Goal: Task Accomplishment & Management: Manage account settings

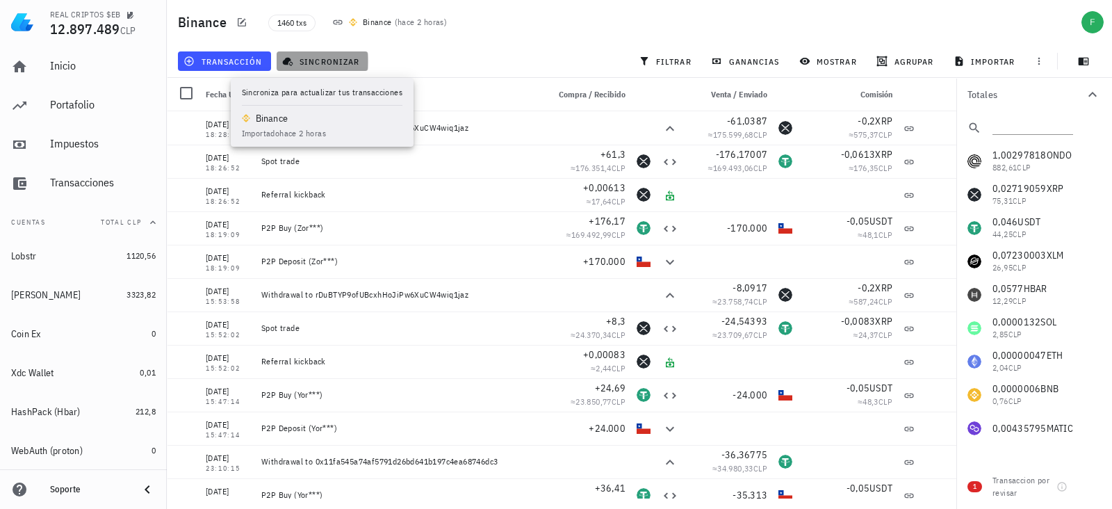
click at [305, 52] on button "sincronizar" at bounding box center [323, 60] width 92 height 19
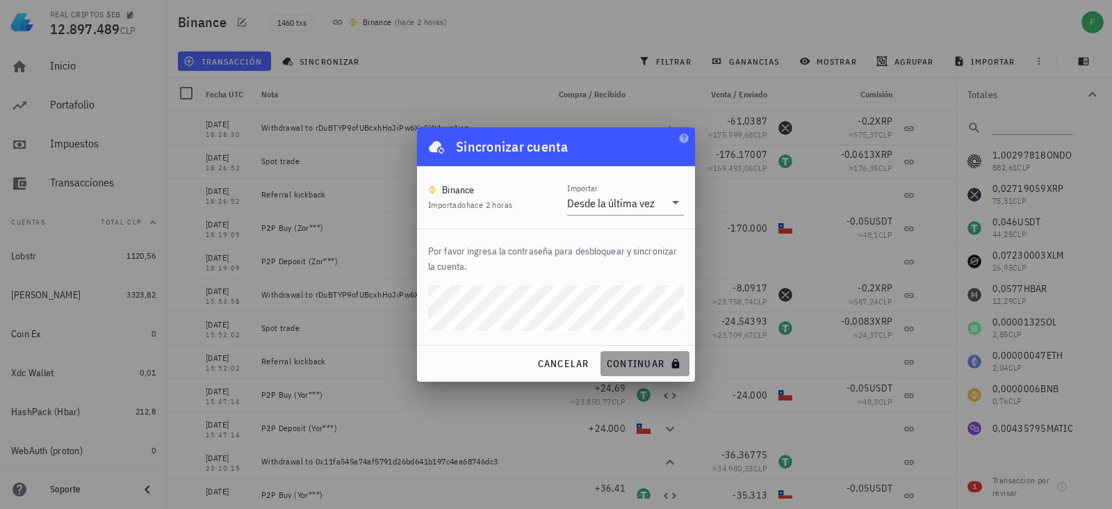
click at [617, 358] on span "continuar" at bounding box center [645, 363] width 78 height 13
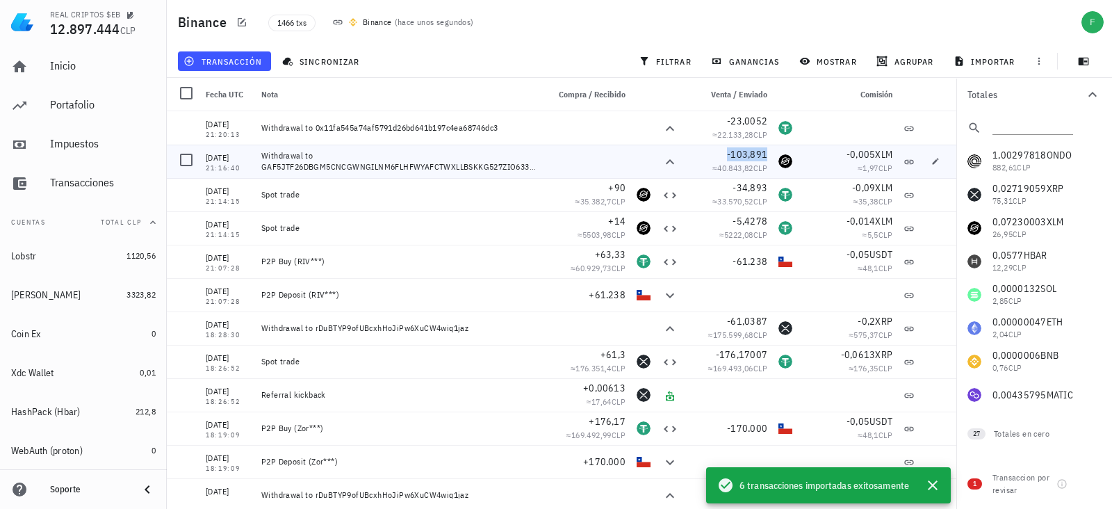
click at [732, 149] on span "-103,891" at bounding box center [747, 154] width 40 height 13
click at [696, 154] on icon "button" at bounding box center [699, 153] width 8 height 8
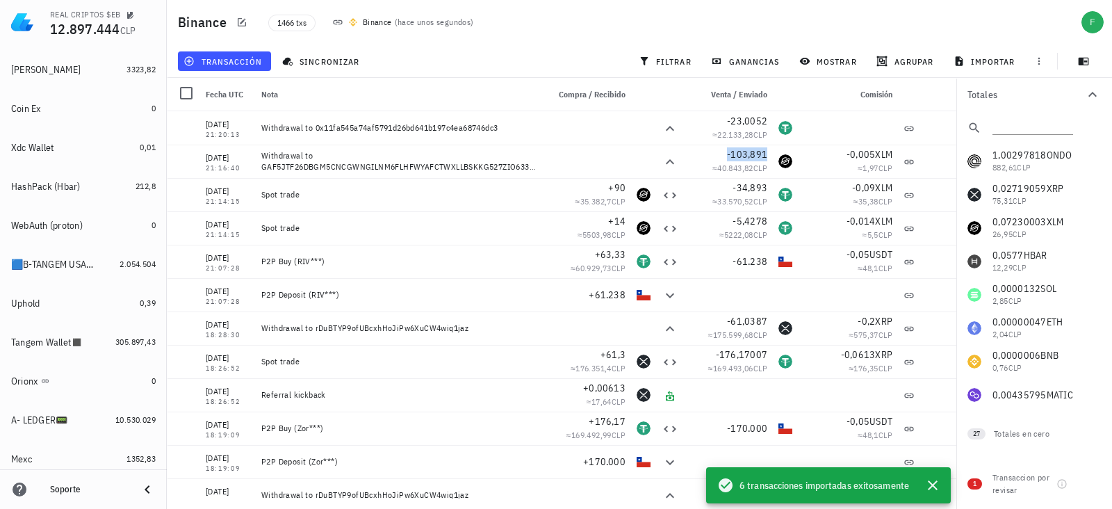
scroll to position [238, 0]
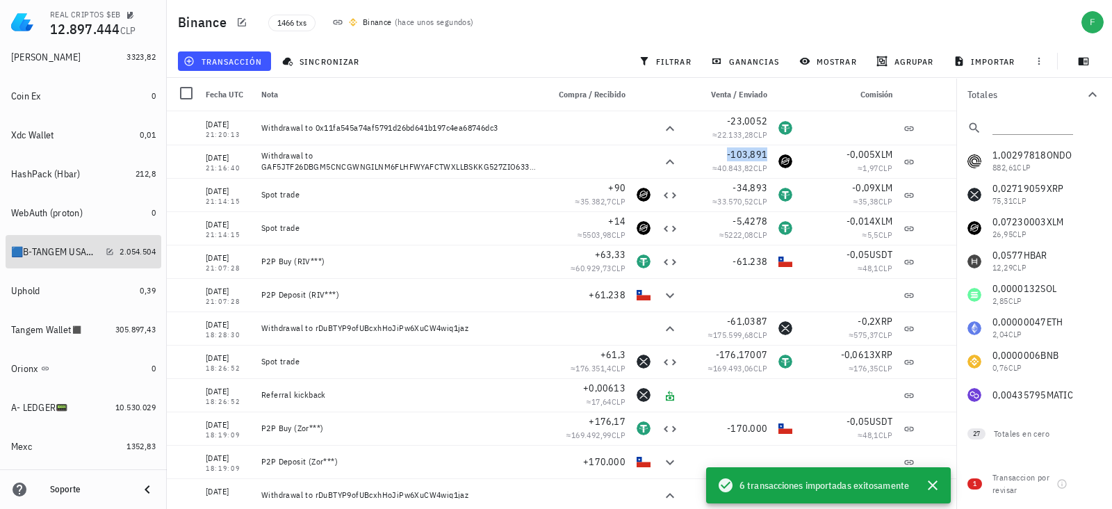
click at [47, 255] on div "🟦B-TANGEM USA🟥 🇺🇸📟" at bounding box center [55, 252] width 89 height 12
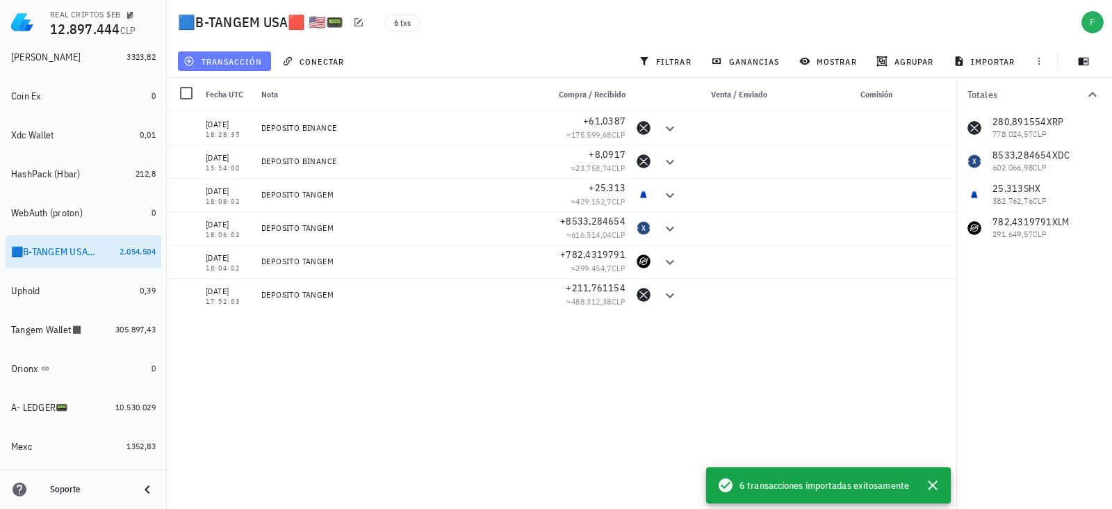
click at [236, 56] on span "transacción" at bounding box center [224, 61] width 76 height 11
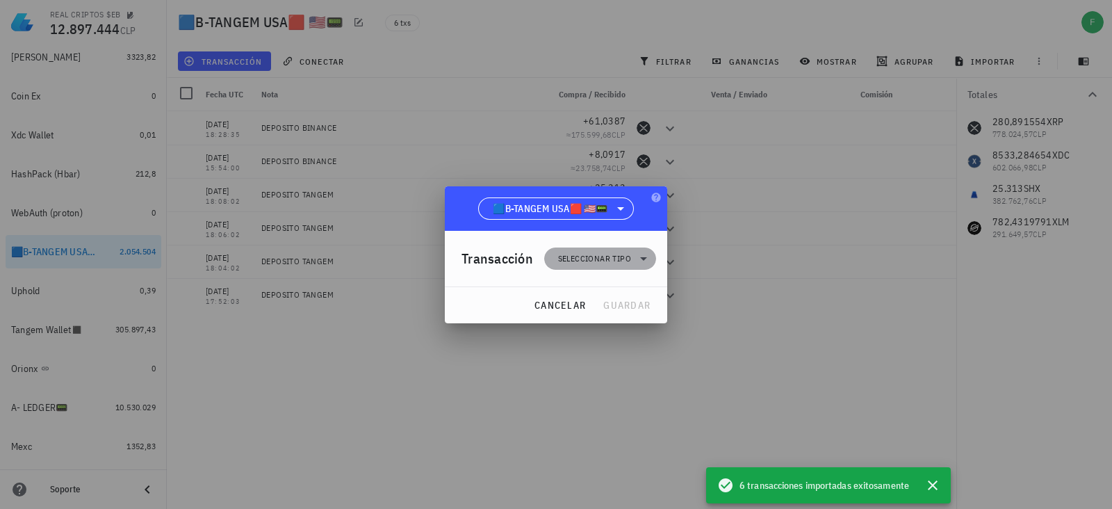
click at [607, 263] on span "Seleccionar tipo" at bounding box center [594, 259] width 73 height 14
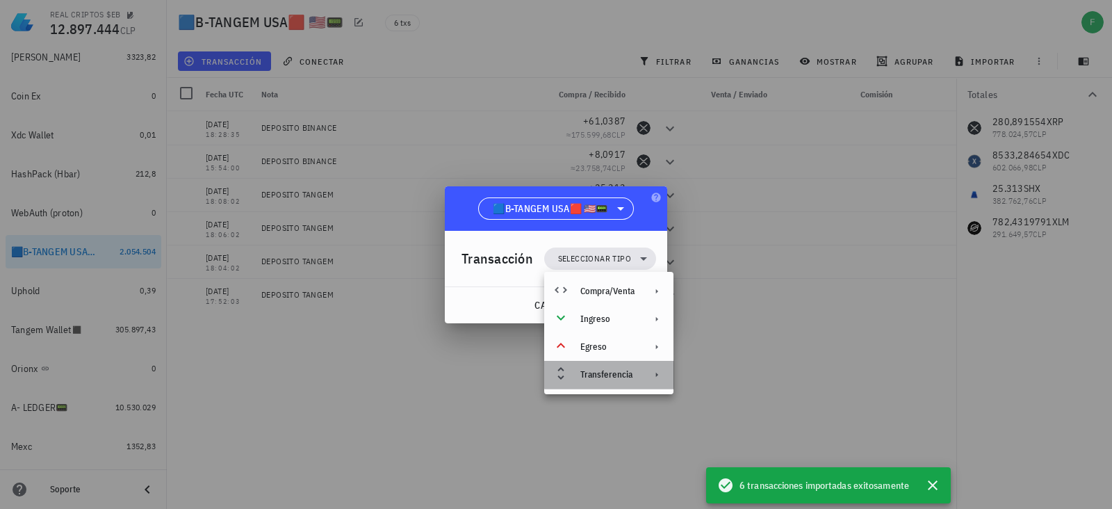
click at [629, 380] on div "Transferencia" at bounding box center [608, 375] width 129 height 28
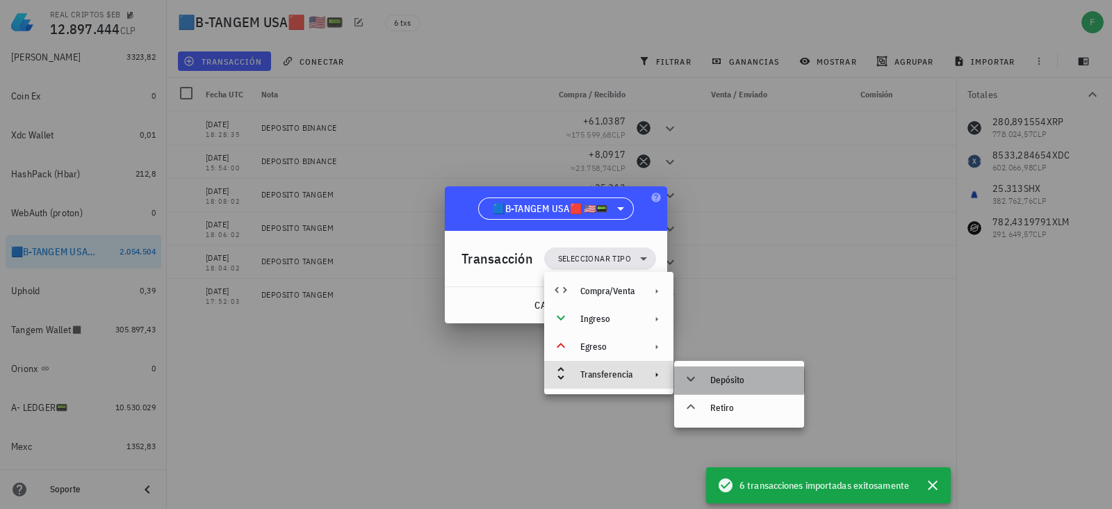
click at [719, 380] on div "Depósito" at bounding box center [751, 380] width 83 height 11
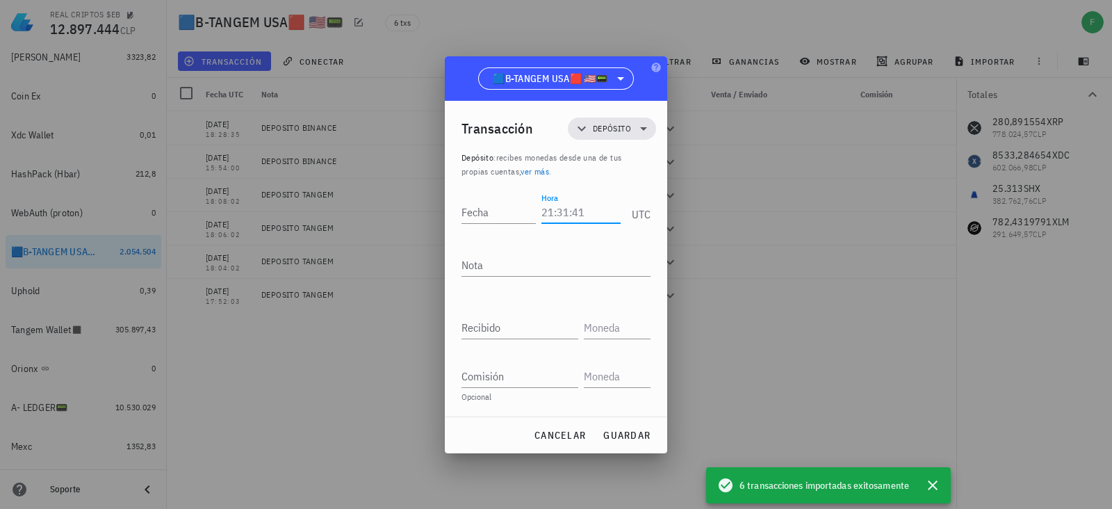
click at [559, 209] on input "Hora" at bounding box center [581, 212] width 79 height 22
type input "21:16:42"
click at [500, 209] on input "Fecha" at bounding box center [501, 212] width 79 height 22
type input "[DATE]"
type textarea "DEPOSITO BINANCE"
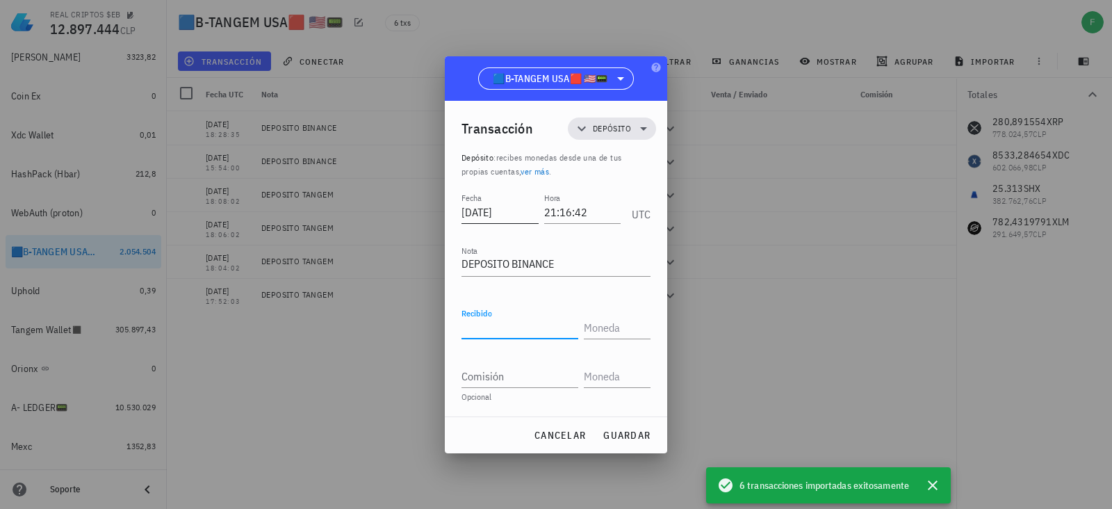
paste input "103,891"
type input "103,891"
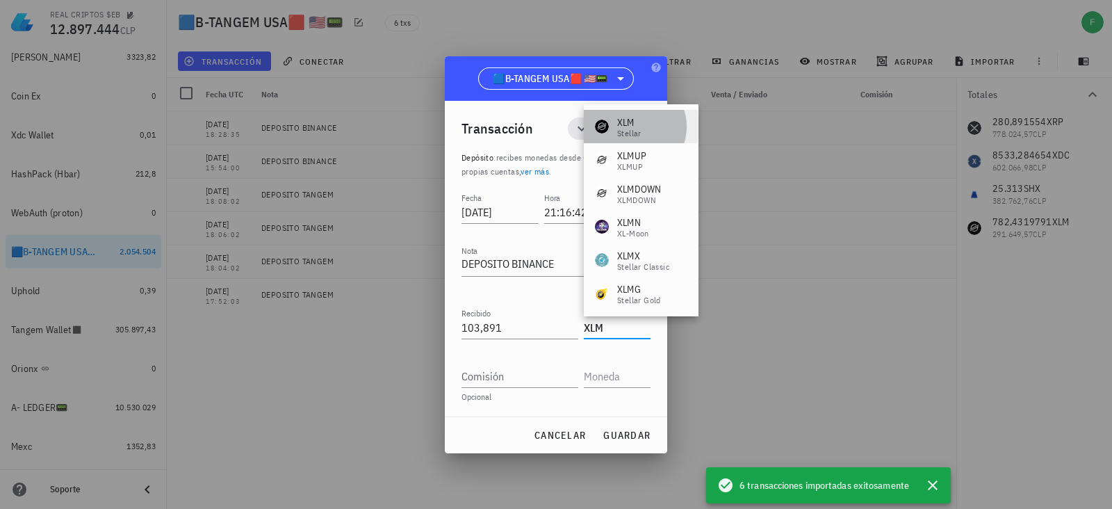
click at [624, 129] on div "Stellar" at bounding box center [629, 133] width 24 height 8
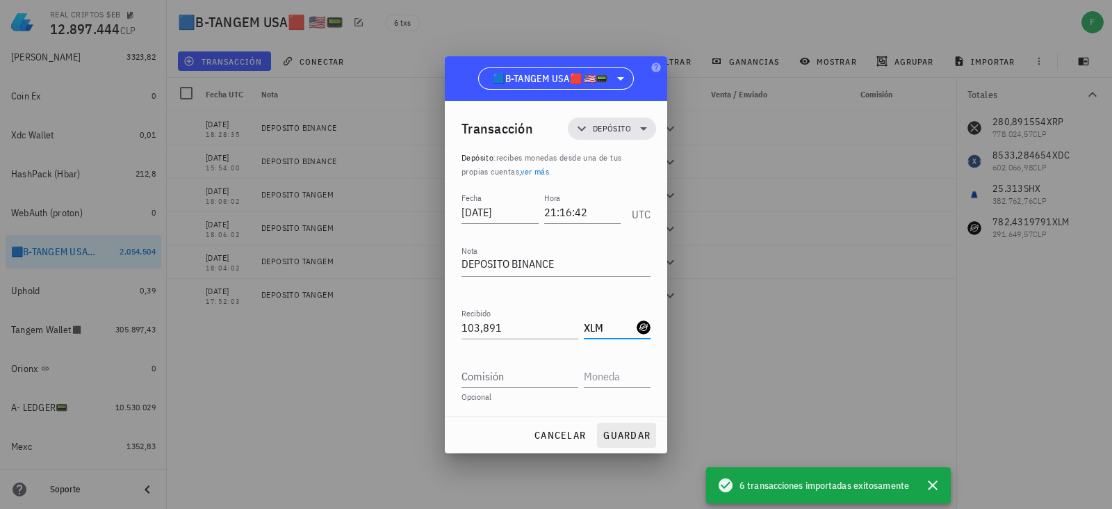
type input "XLM"
click at [628, 431] on span "guardar" at bounding box center [627, 435] width 48 height 13
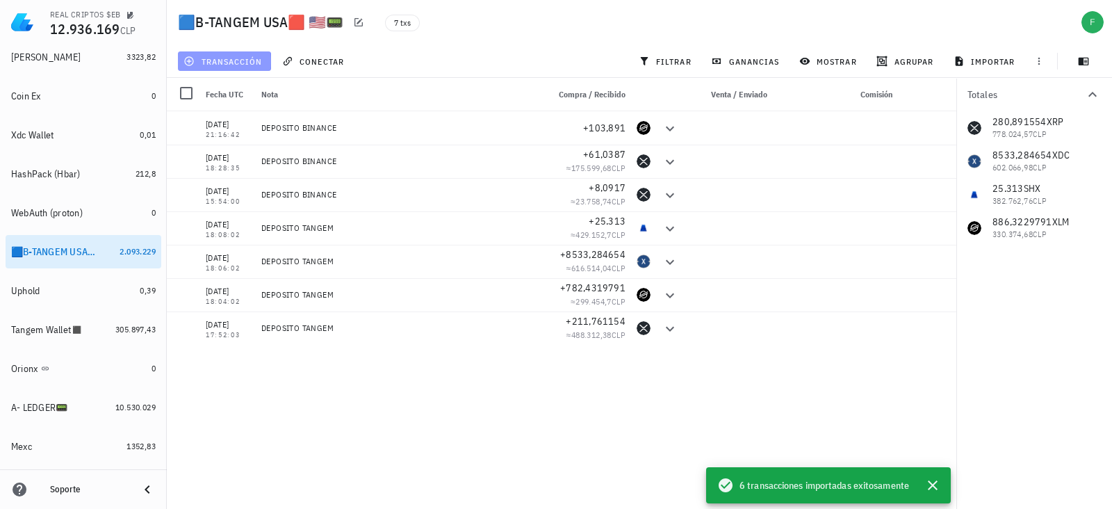
click at [252, 67] on button "transacción" at bounding box center [224, 60] width 93 height 19
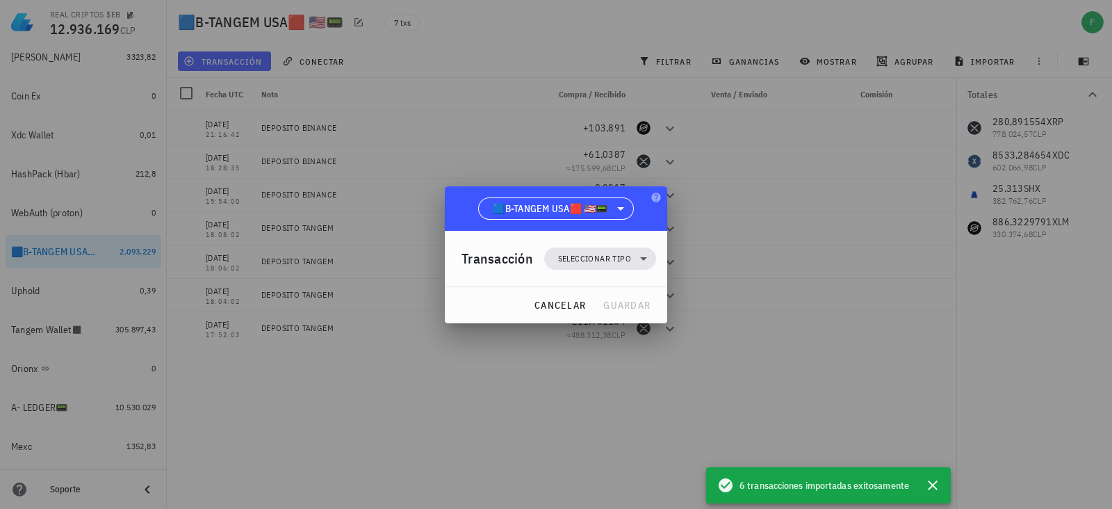
click at [252, 67] on div at bounding box center [556, 254] width 1112 height 509
click at [563, 308] on span "cancelar" at bounding box center [560, 305] width 52 height 13
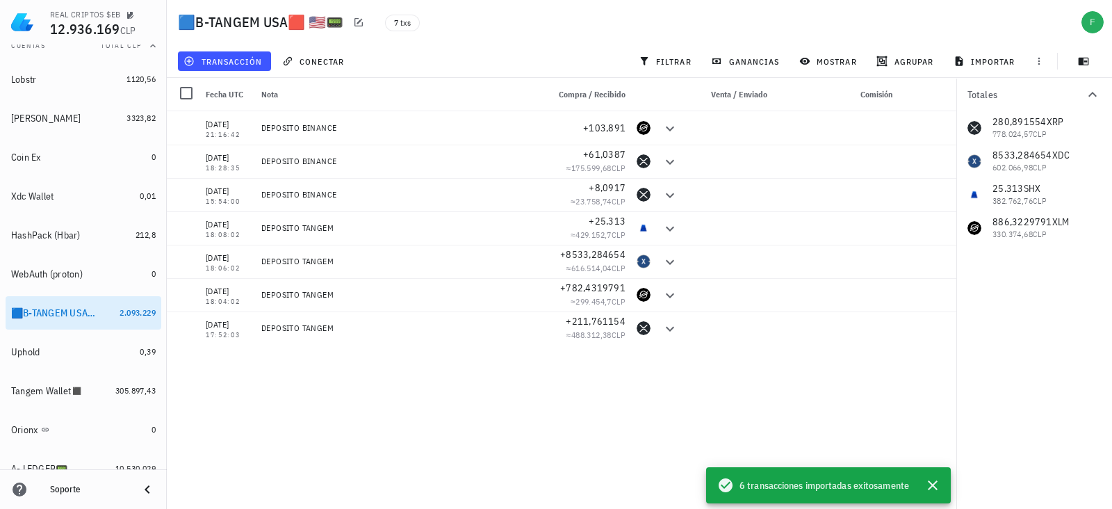
scroll to position [379, 0]
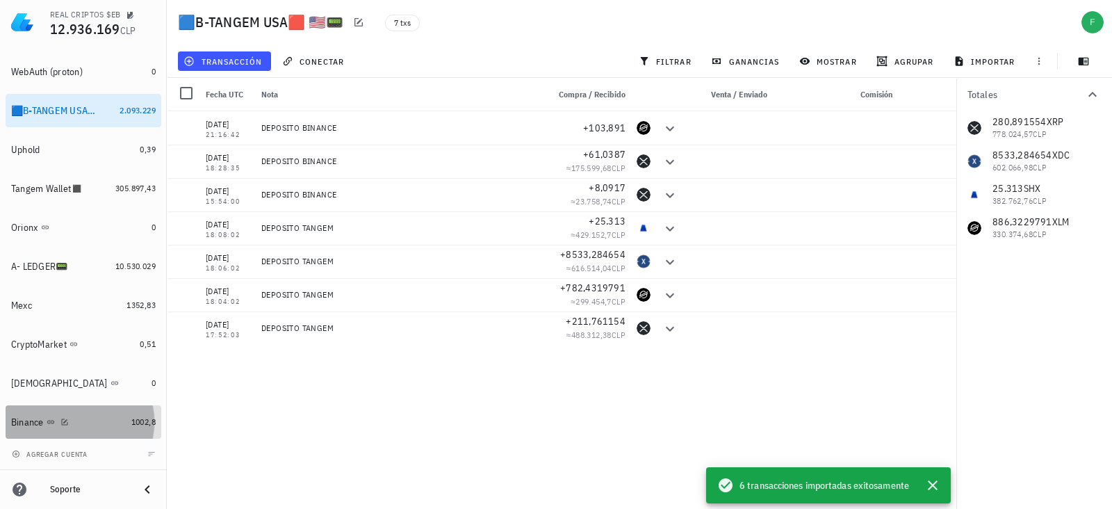
click at [106, 433] on div "Binance" at bounding box center [68, 422] width 115 height 30
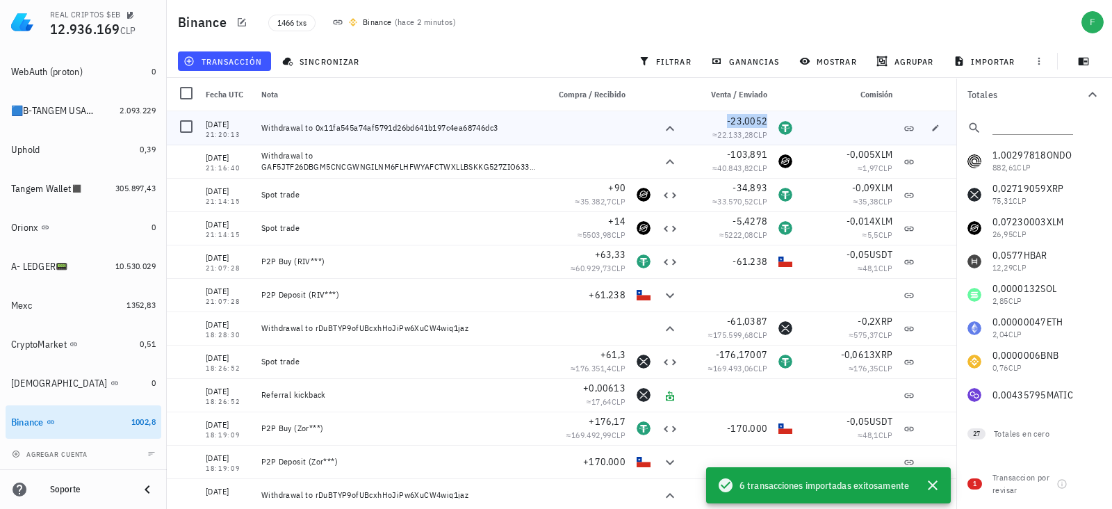
click at [746, 115] on span "-23,0052" at bounding box center [747, 121] width 40 height 13
click at [701, 120] on icon "button" at bounding box center [699, 120] width 8 height 8
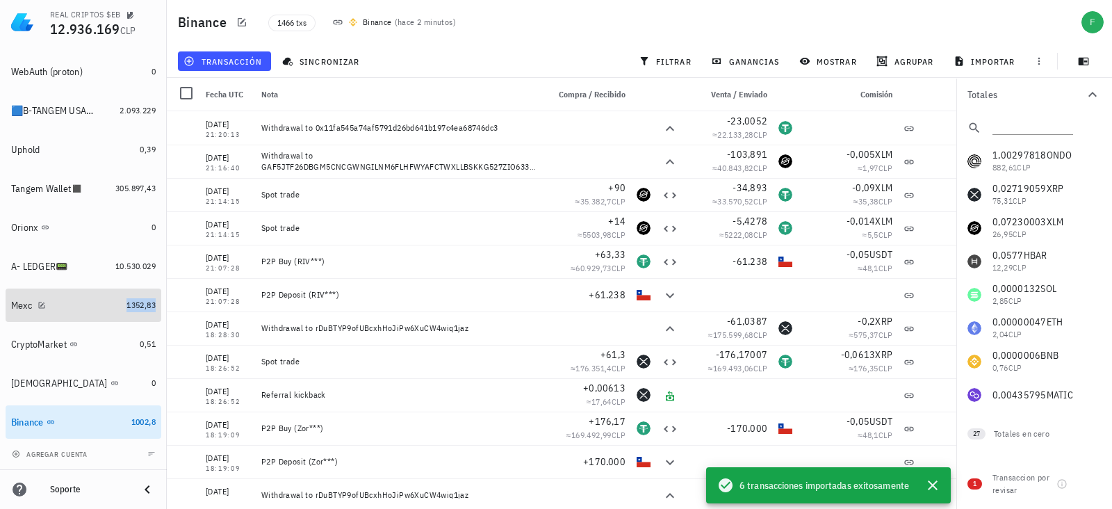
click at [127, 304] on span "1352,83" at bounding box center [141, 305] width 29 height 10
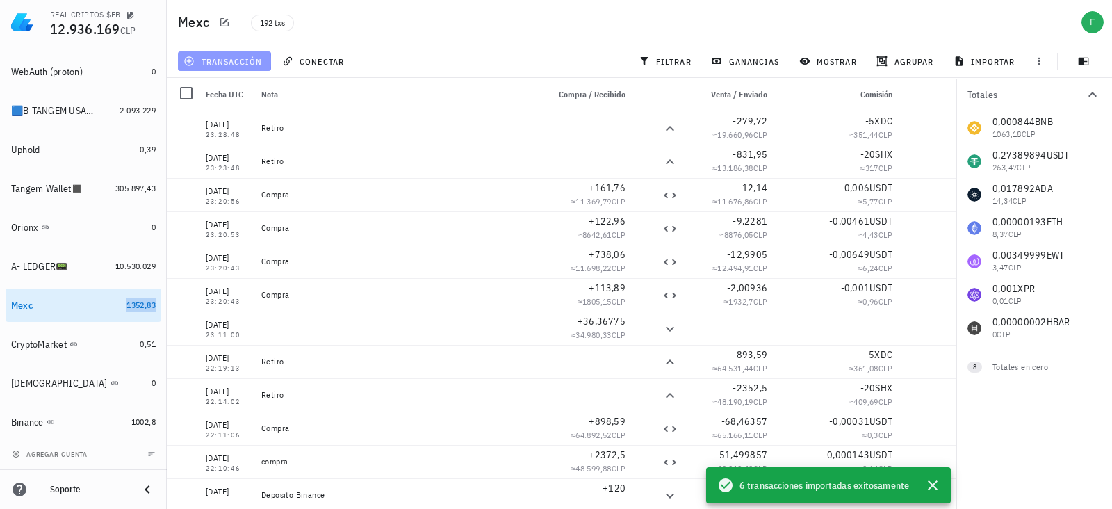
click at [244, 64] on span "transacción" at bounding box center [224, 61] width 76 height 11
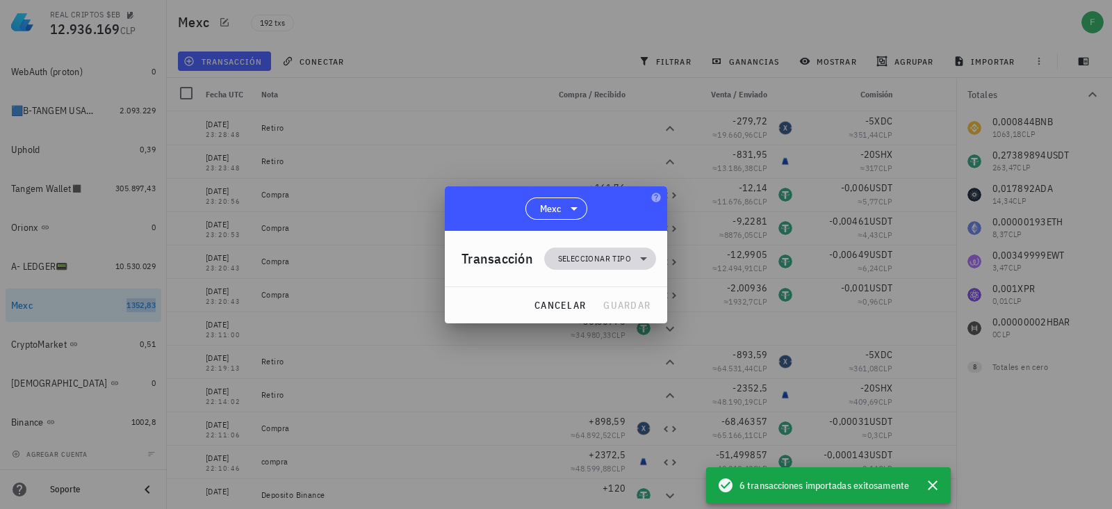
click at [588, 257] on span "Seleccionar tipo" at bounding box center [594, 259] width 73 height 14
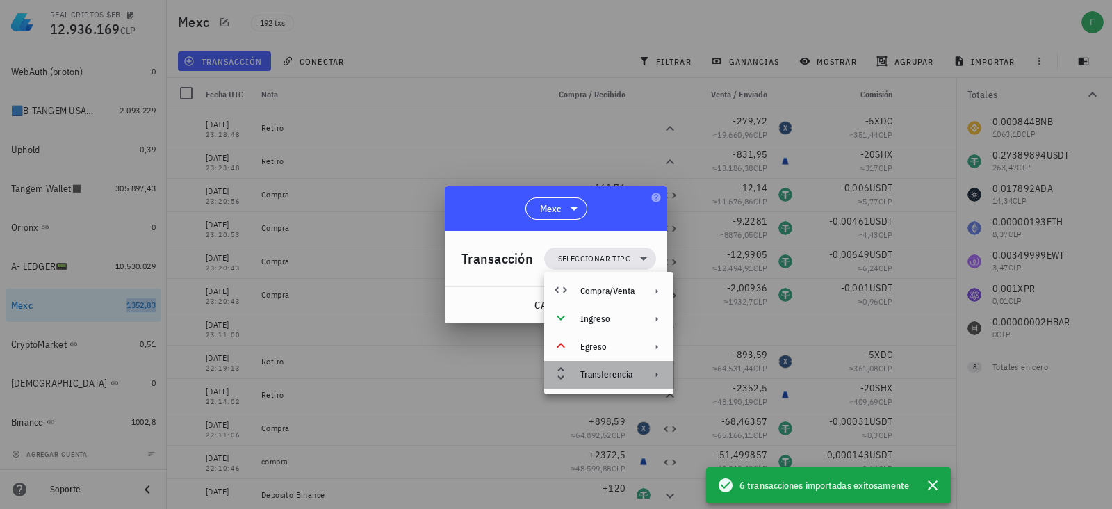
click at [612, 371] on div "Transferencia" at bounding box center [607, 374] width 54 height 11
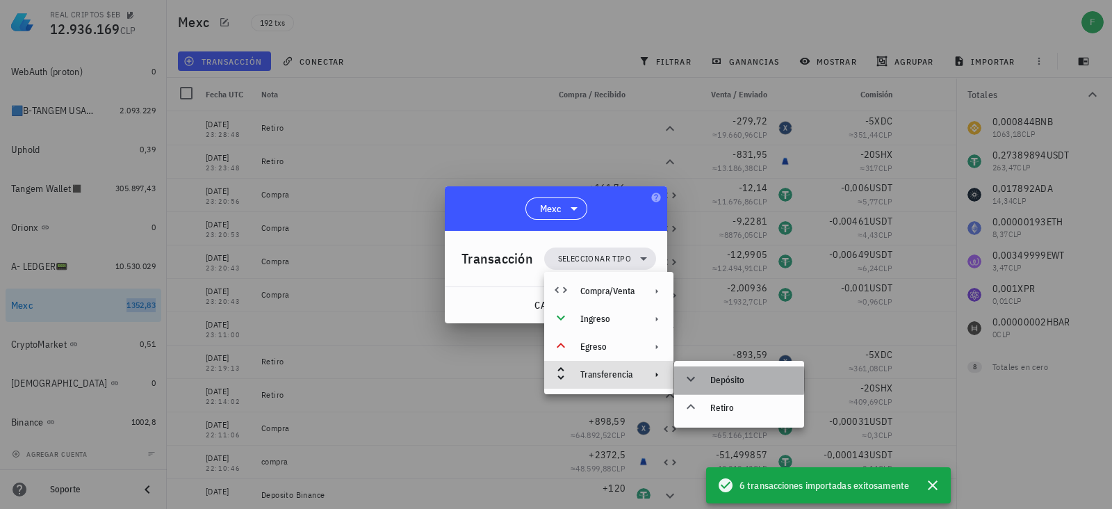
click at [737, 380] on div "Depósito" at bounding box center [751, 380] width 83 height 11
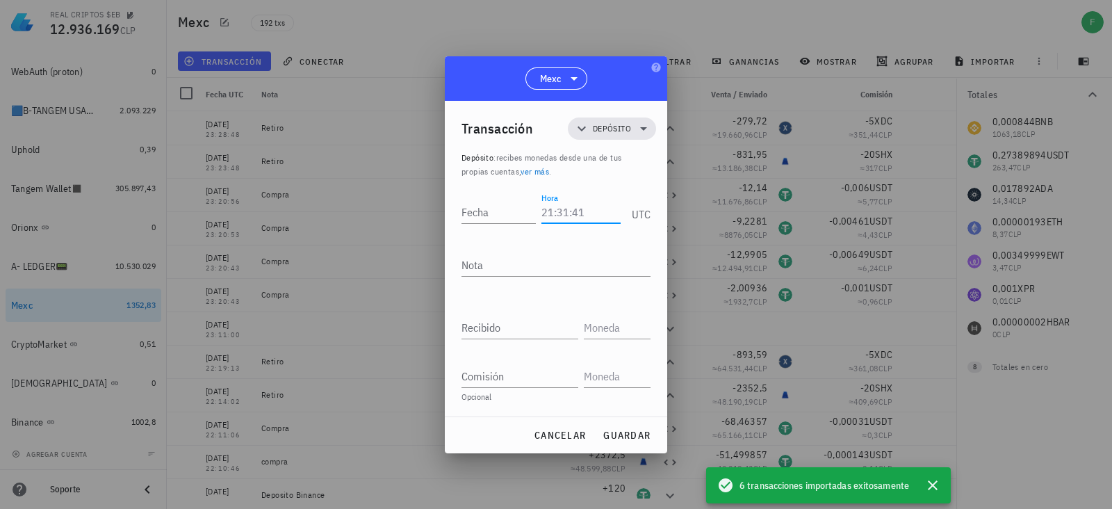
click at [563, 222] on div "Hora" at bounding box center [581, 212] width 79 height 22
type input "21:20:15"
click at [489, 203] on input "Fecha" at bounding box center [499, 212] width 74 height 22
type input "[DATE]"
type textarea "DEPOSITO BINANCE"
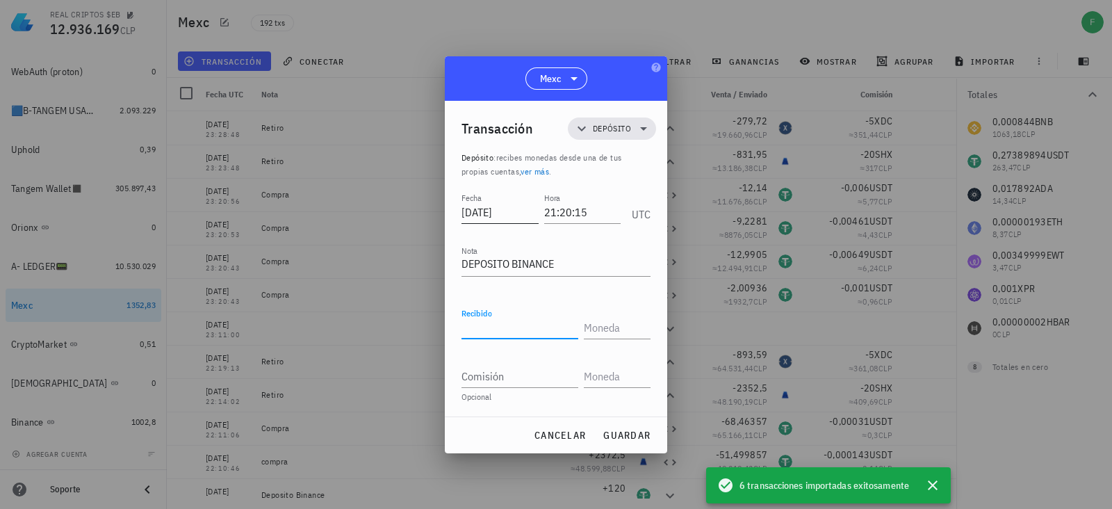
paste input "23,0052"
type input "23,0052"
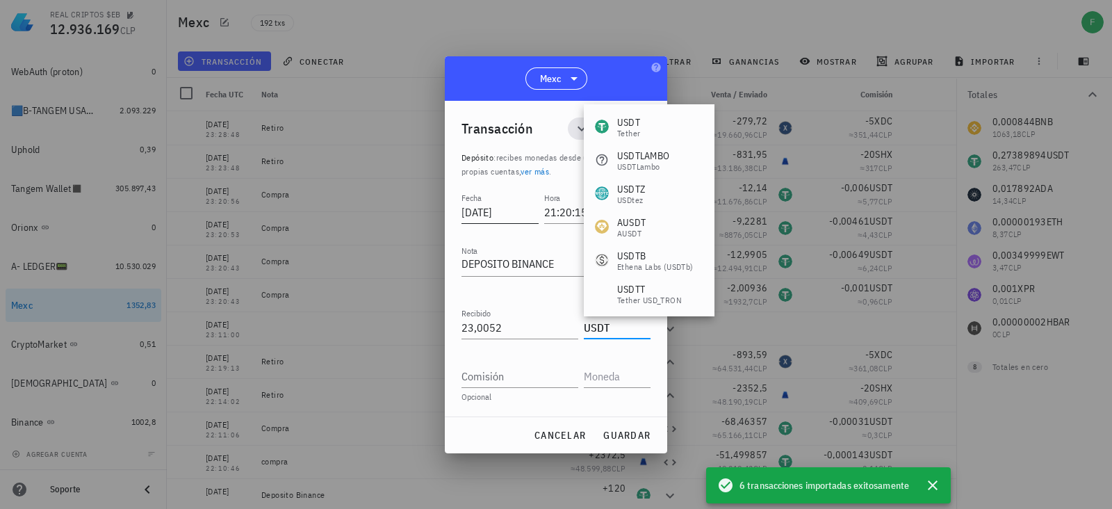
type input "USDT"
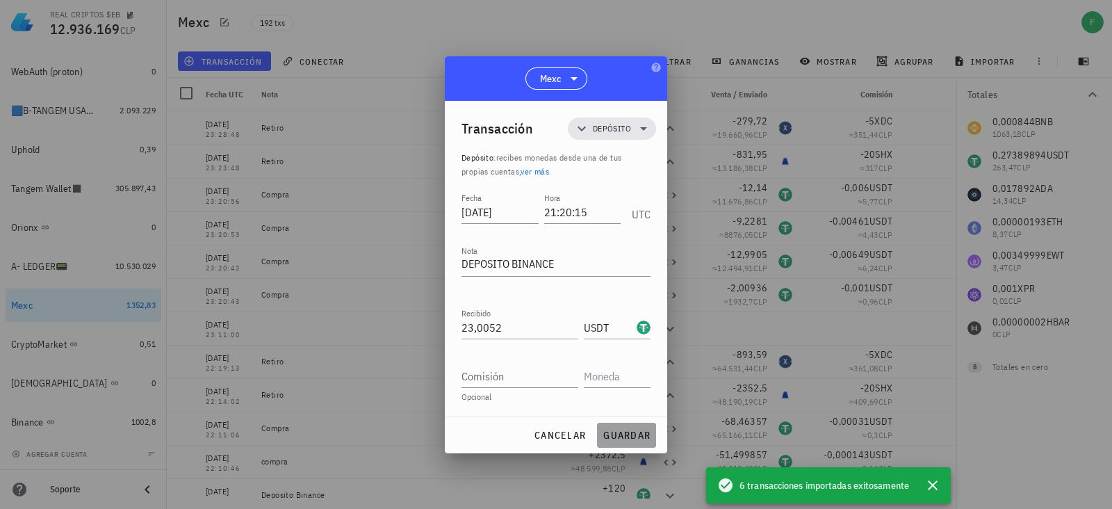
click at [615, 433] on span "guardar" at bounding box center [627, 435] width 48 height 13
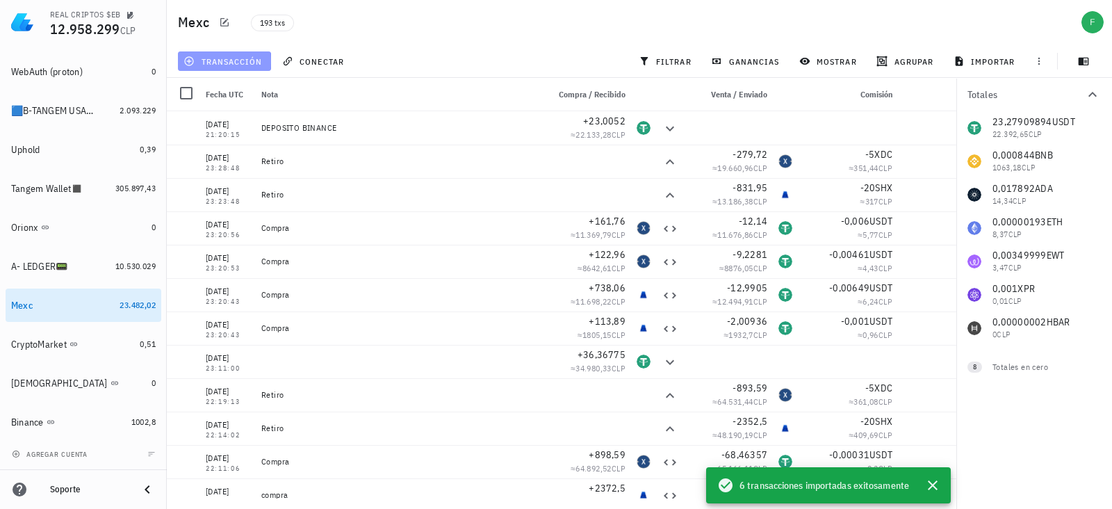
click at [235, 57] on span "transacción" at bounding box center [224, 61] width 76 height 11
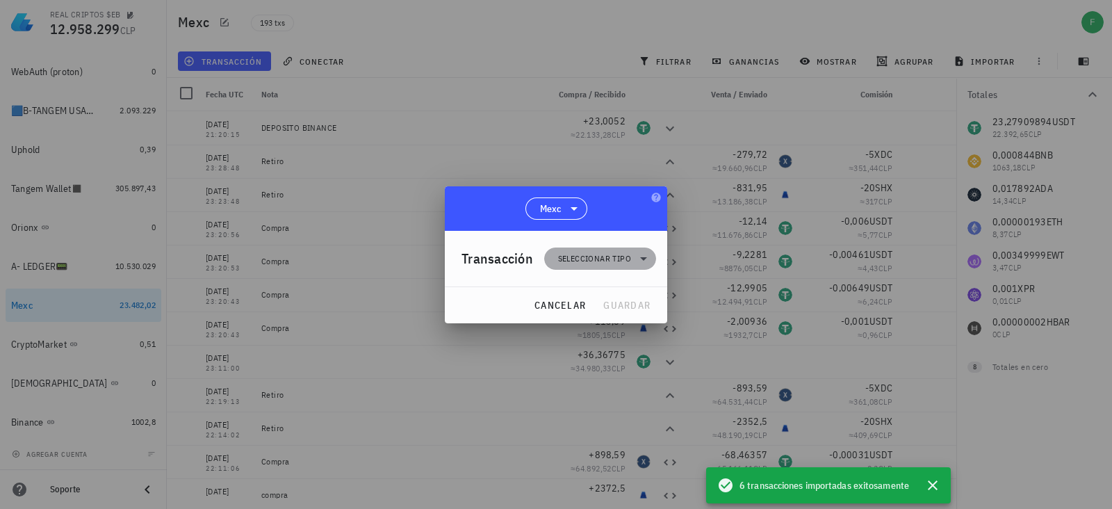
click at [614, 254] on span "Seleccionar tipo" at bounding box center [594, 259] width 73 height 14
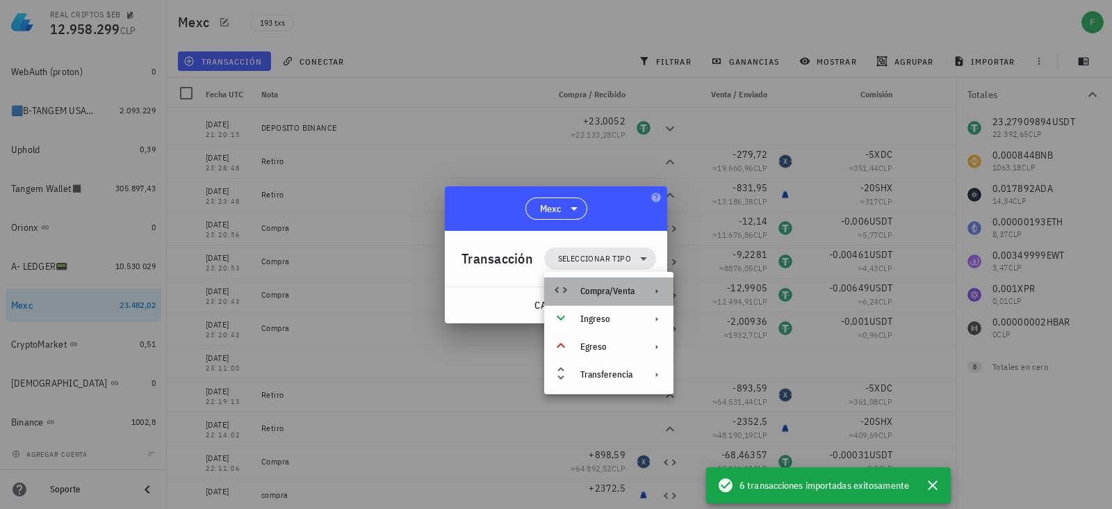
click at [605, 297] on div "Compra/Venta" at bounding box center [608, 291] width 129 height 28
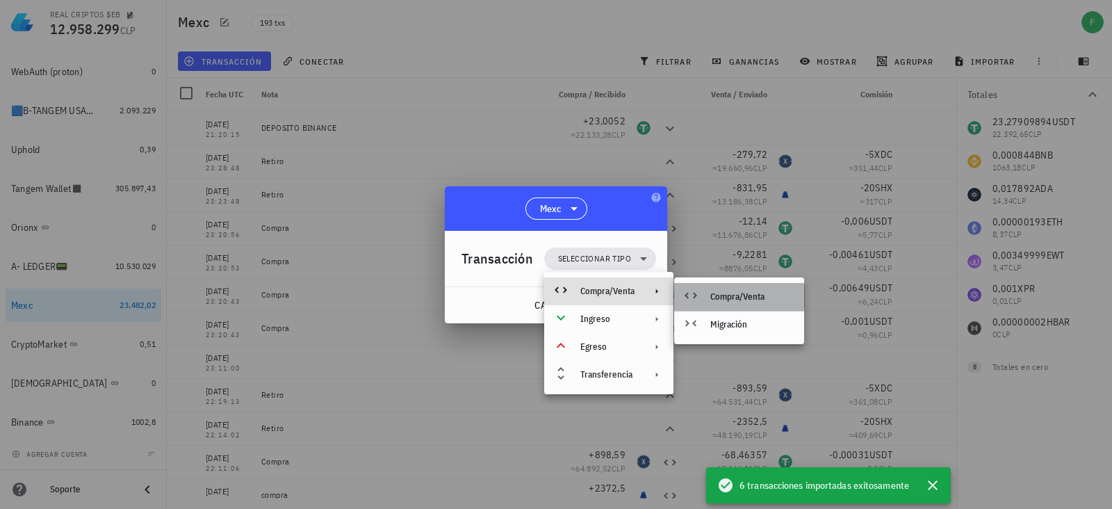
click at [730, 293] on div "Compra/Venta" at bounding box center [751, 296] width 83 height 11
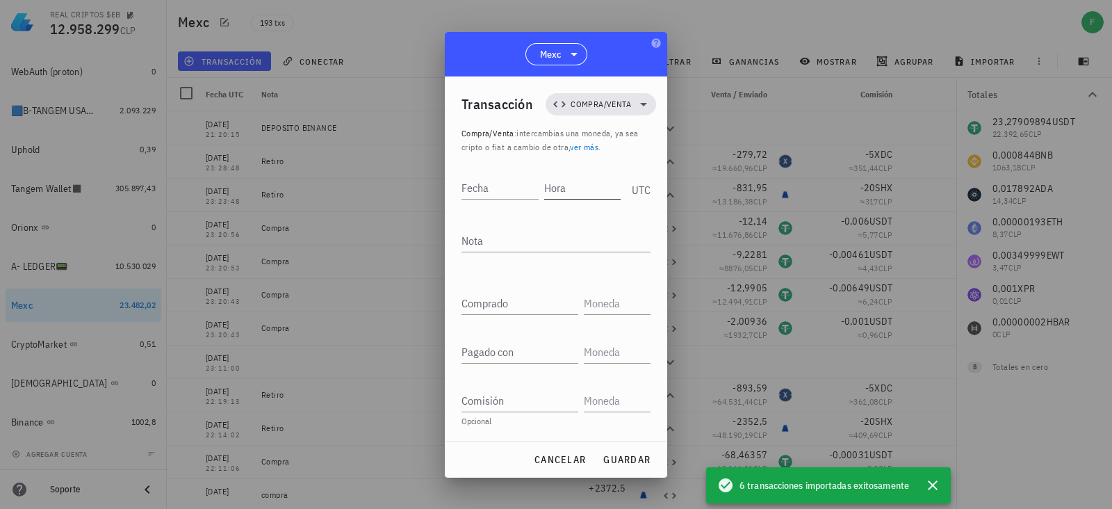
click at [578, 191] on input "Hora" at bounding box center [582, 188] width 77 height 22
type input "21:22:39"
click at [494, 189] on input "Fecha" at bounding box center [499, 188] width 74 height 22
type input "[DATE]"
type textarea "COMPRA"
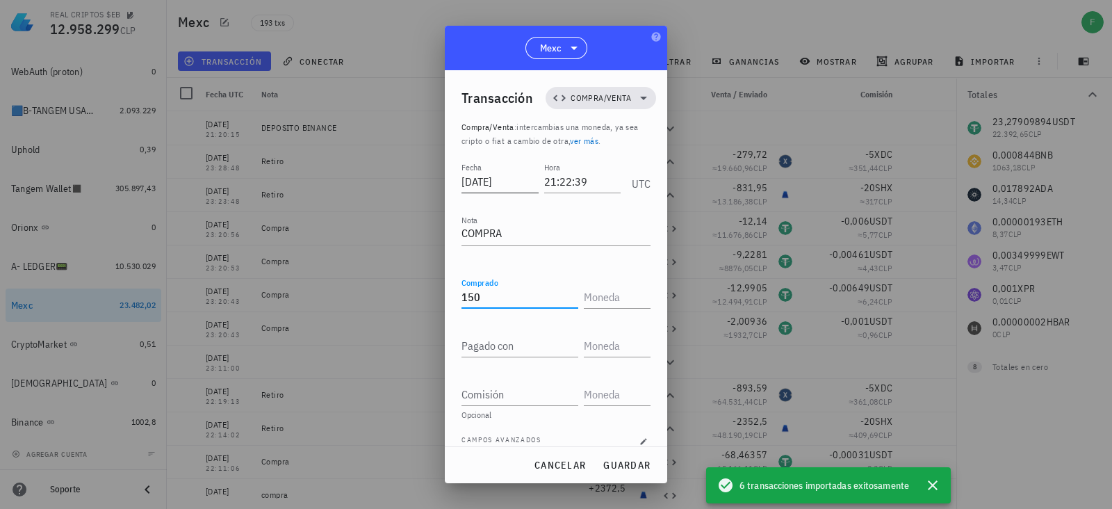
type input "150"
type input "."
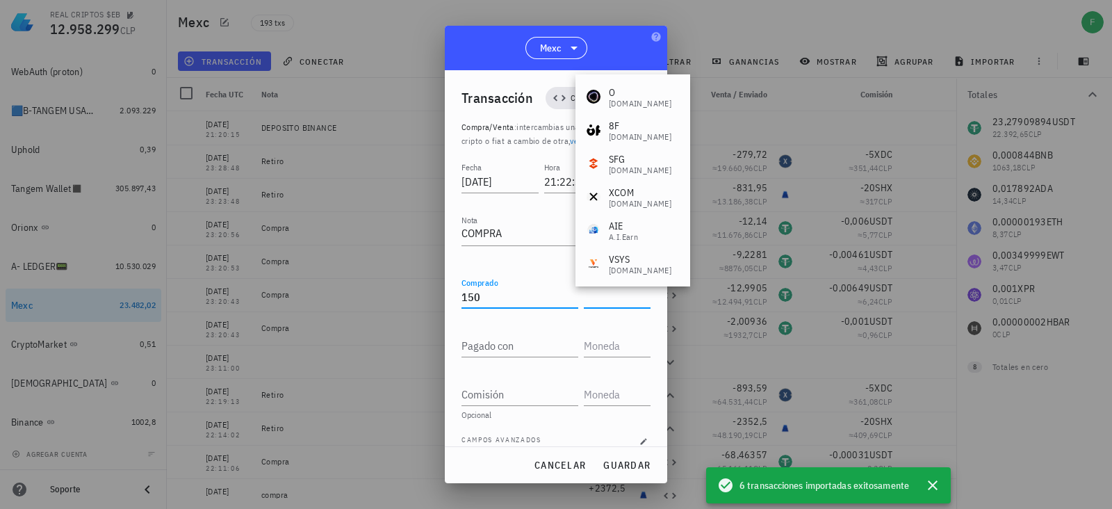
click at [497, 293] on input "150" at bounding box center [520, 297] width 117 height 22
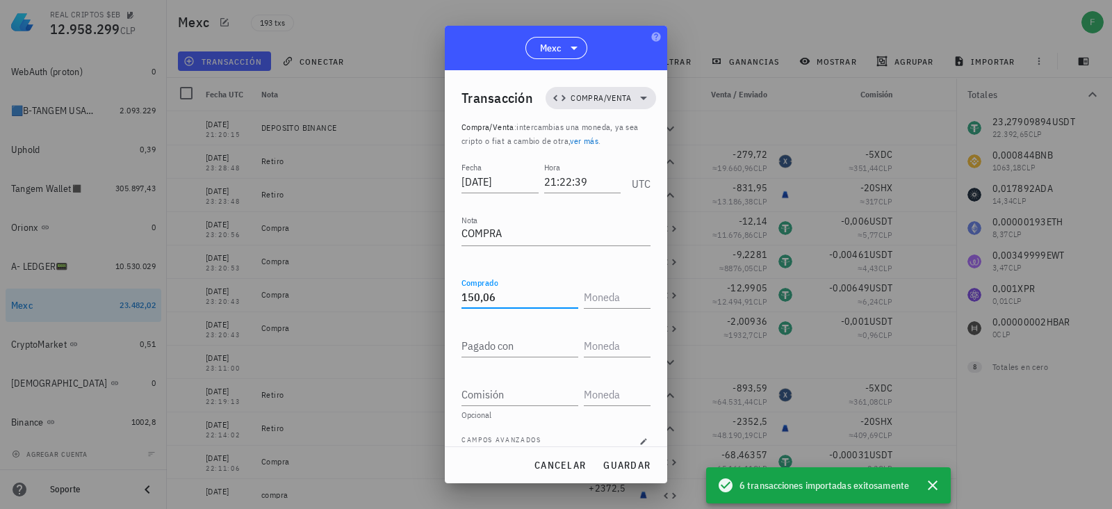
type input "150,06"
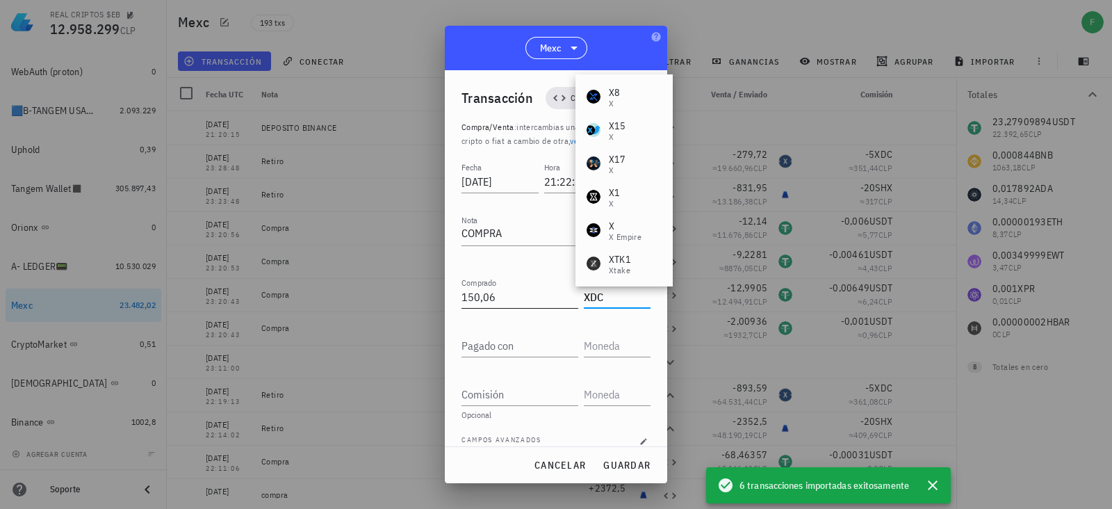
type input "XDC"
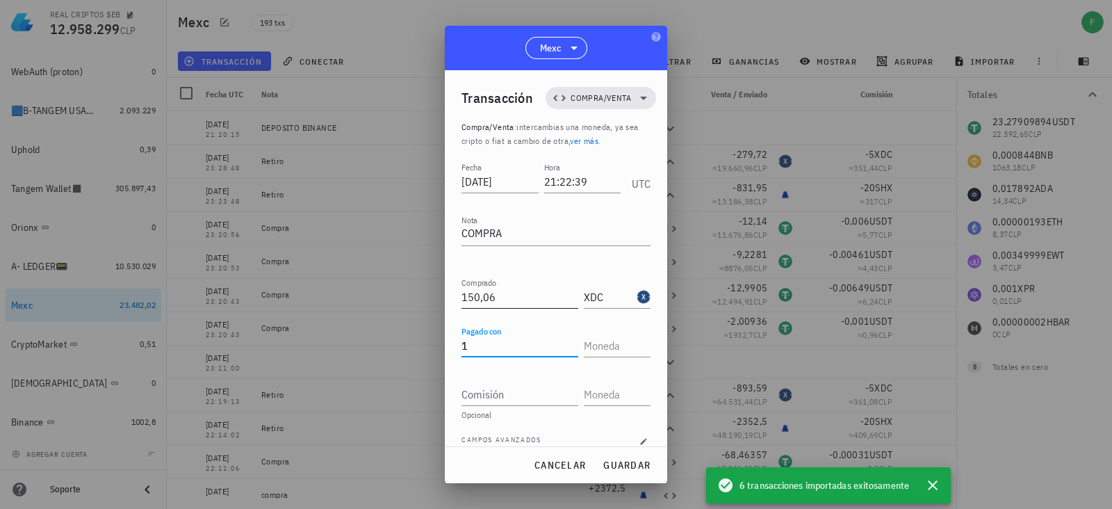
type input "1"
type input "10,999398"
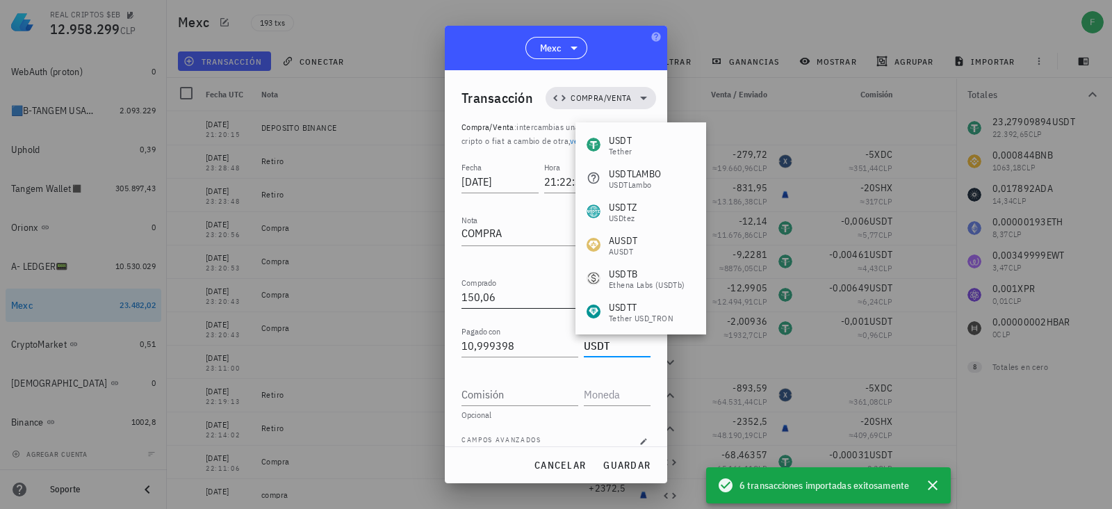
type input "USDT"
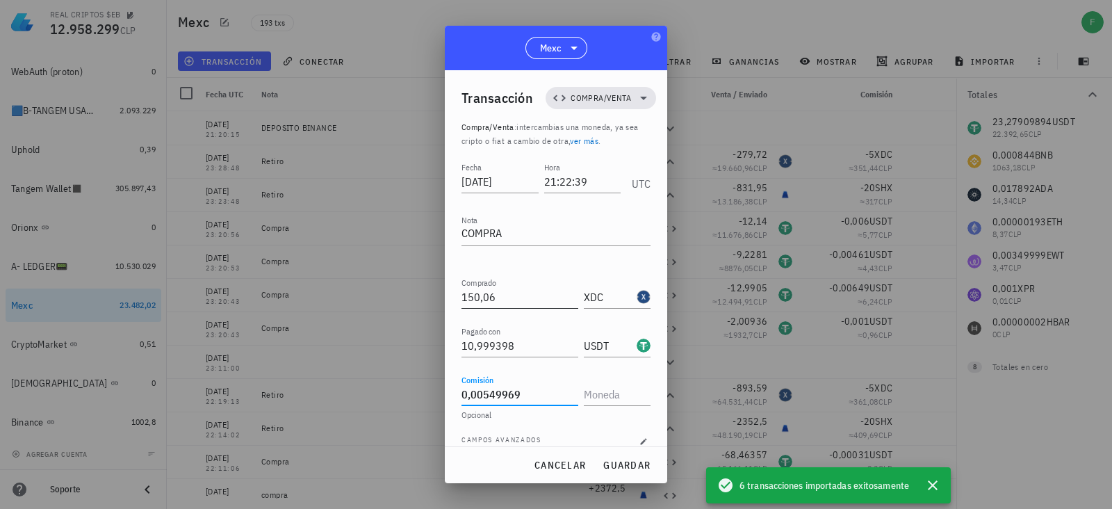
type input "0,00549969"
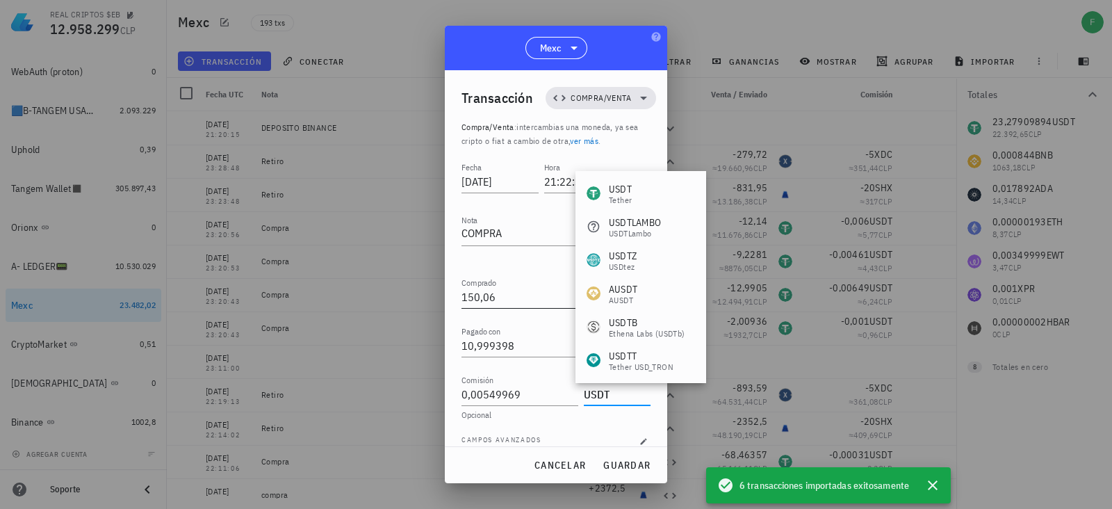
type input "USDT"
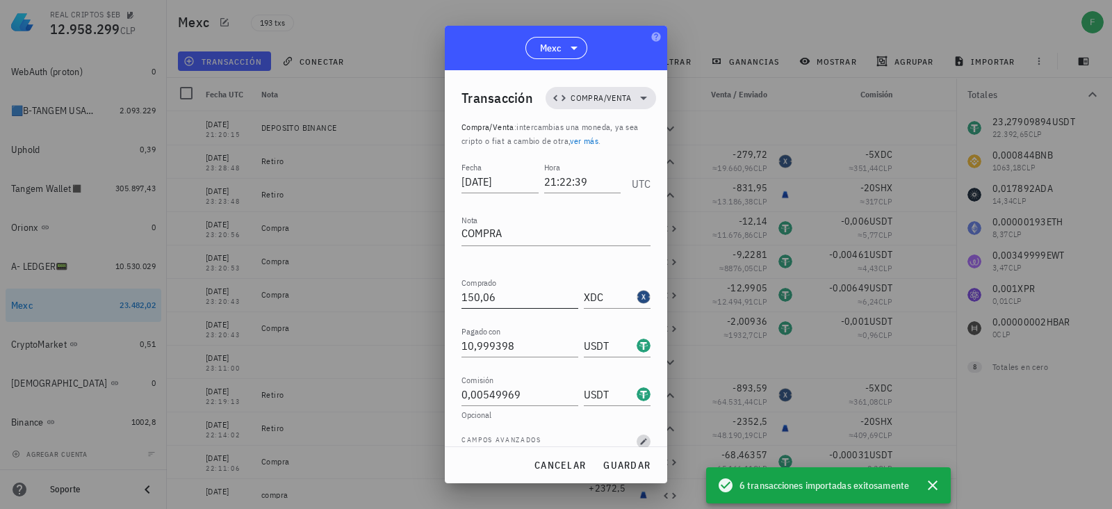
scroll to position [1, 0]
click at [624, 467] on span "guardar" at bounding box center [627, 465] width 48 height 13
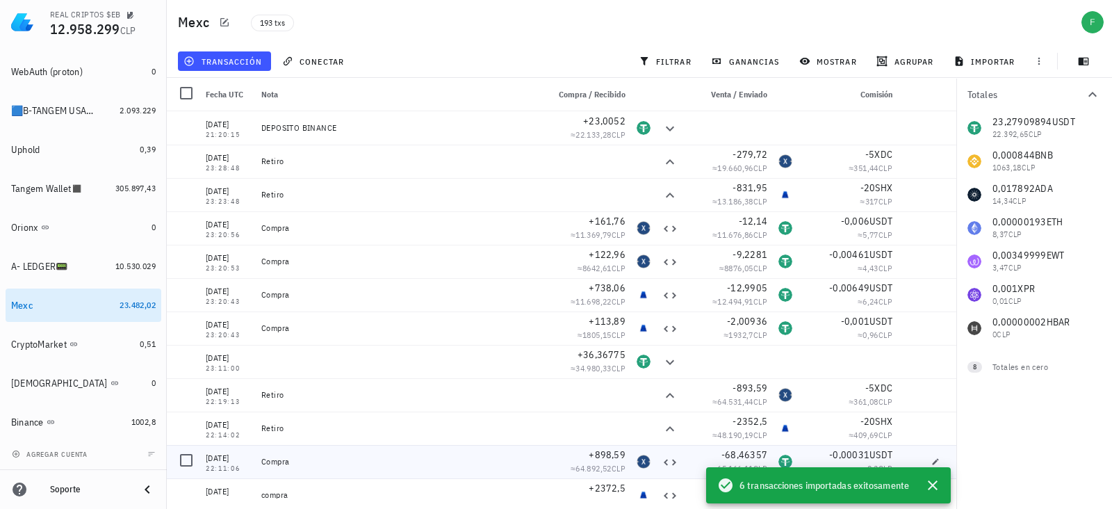
scroll to position [0, 0]
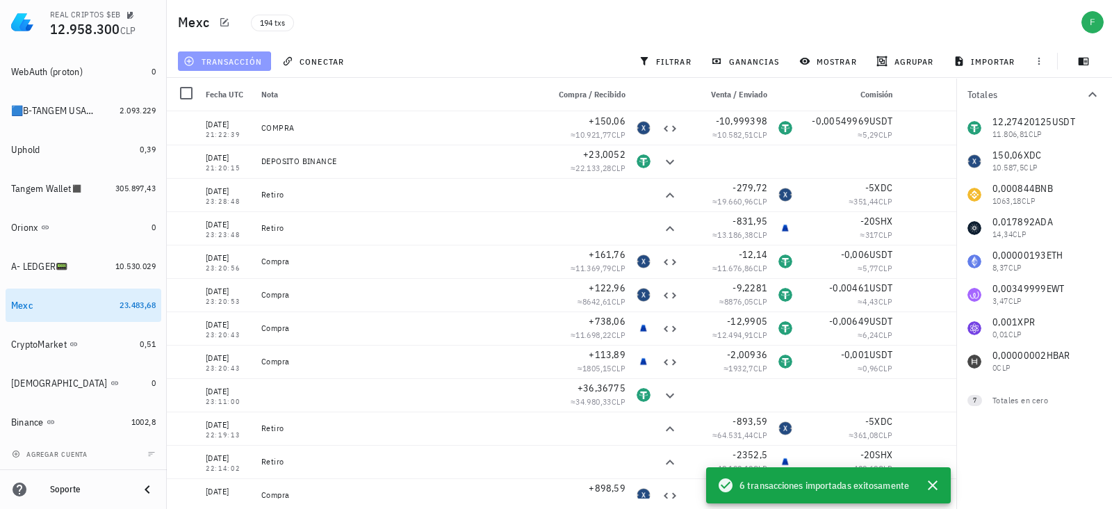
click at [252, 63] on span "transacción" at bounding box center [224, 61] width 76 height 11
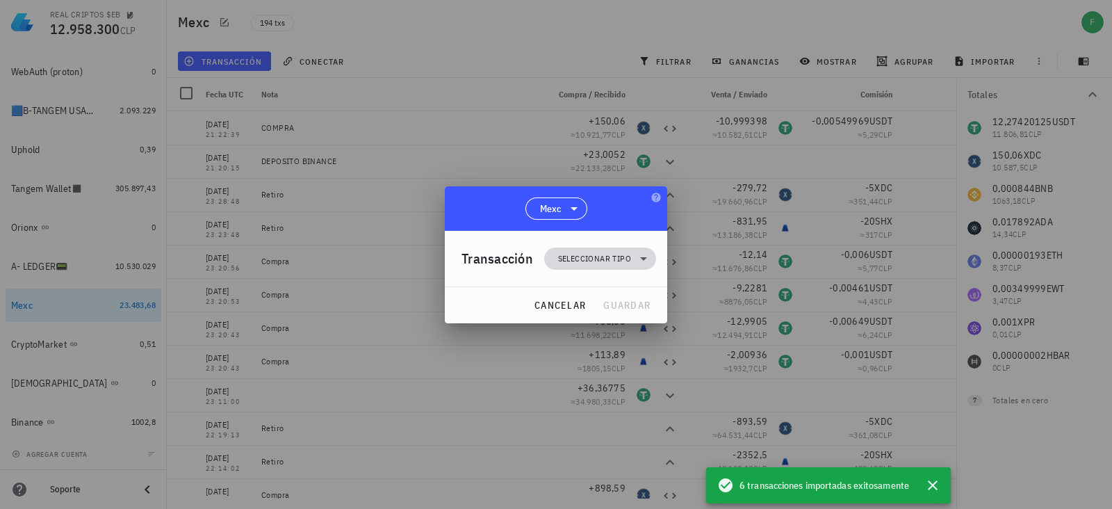
click at [573, 263] on span "Seleccionar tipo" at bounding box center [594, 259] width 73 height 14
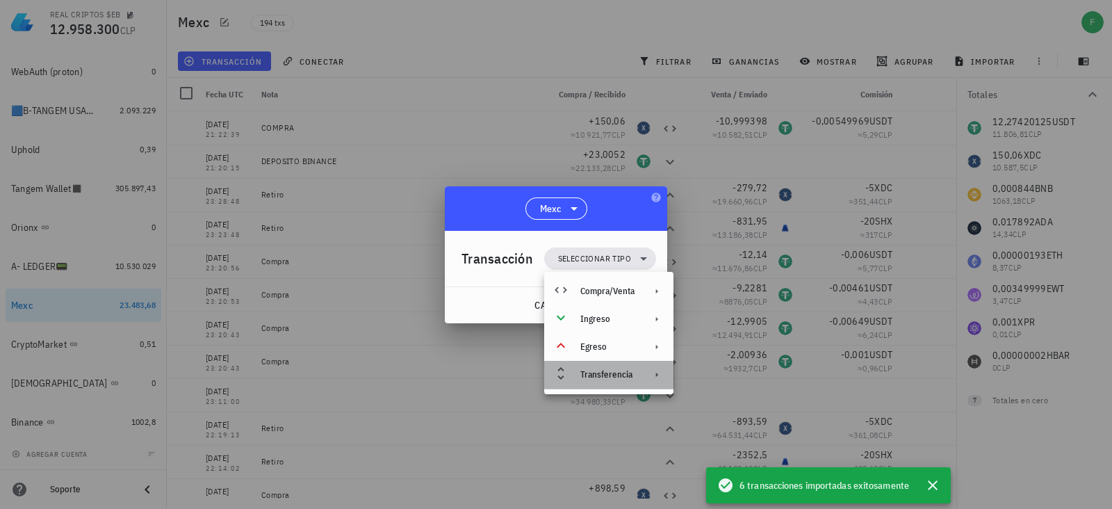
click at [605, 373] on div "Transferencia" at bounding box center [607, 374] width 54 height 11
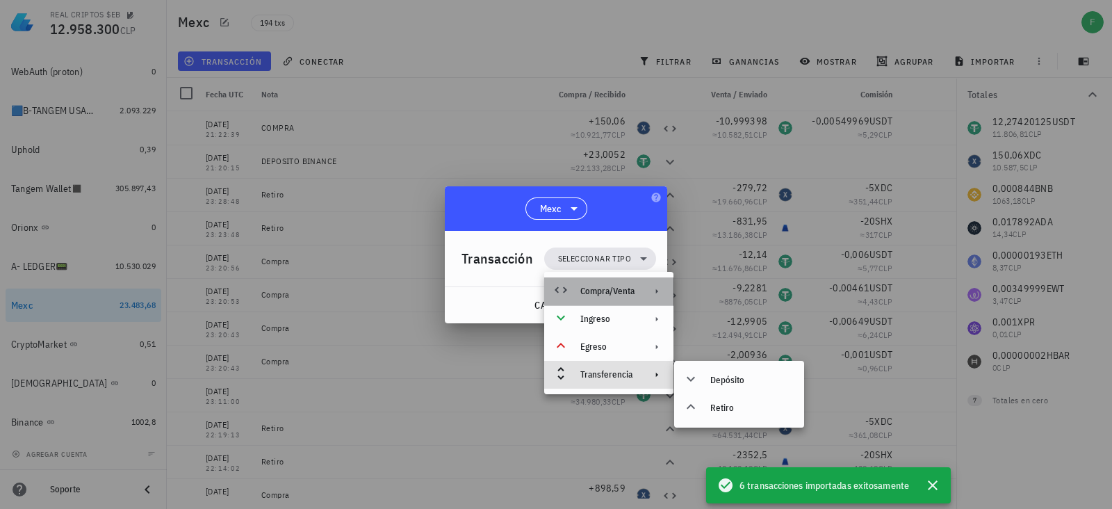
click at [626, 297] on div "Compra/Venta" at bounding box center [608, 291] width 129 height 28
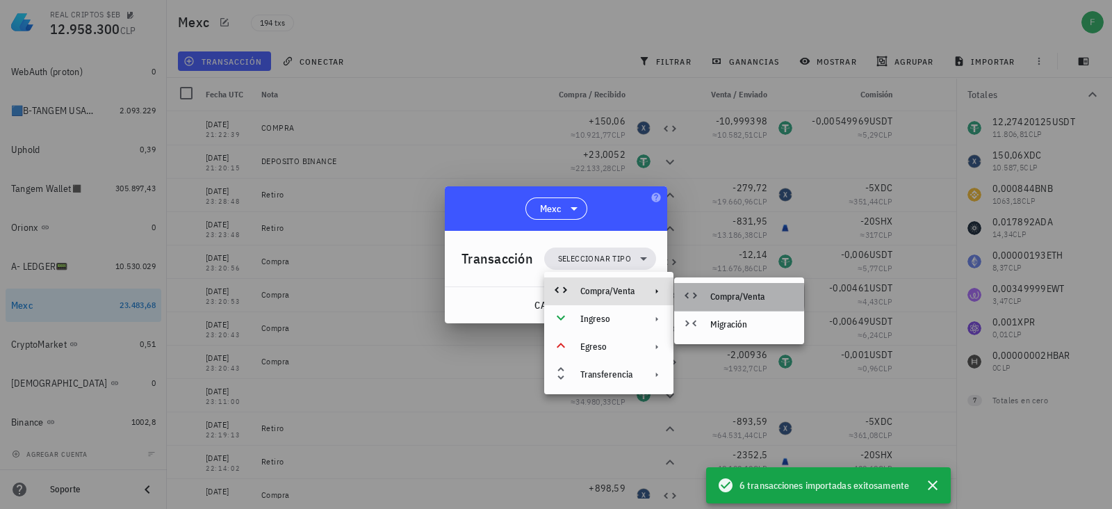
click at [742, 304] on div "Compra/Venta" at bounding box center [739, 297] width 130 height 28
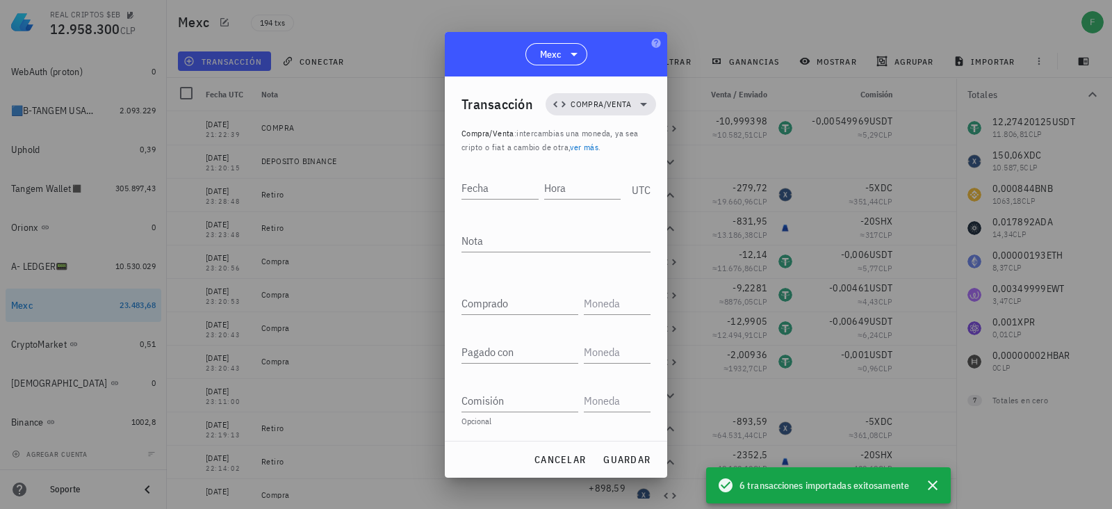
click at [742, 304] on div at bounding box center [556, 254] width 1112 height 509
click at [583, 182] on input "Hora" at bounding box center [581, 188] width 79 height 22
click at [497, 184] on input "Fecha" at bounding box center [499, 188] width 74 height 22
type input "[DATE]"
type input "21:23:00"
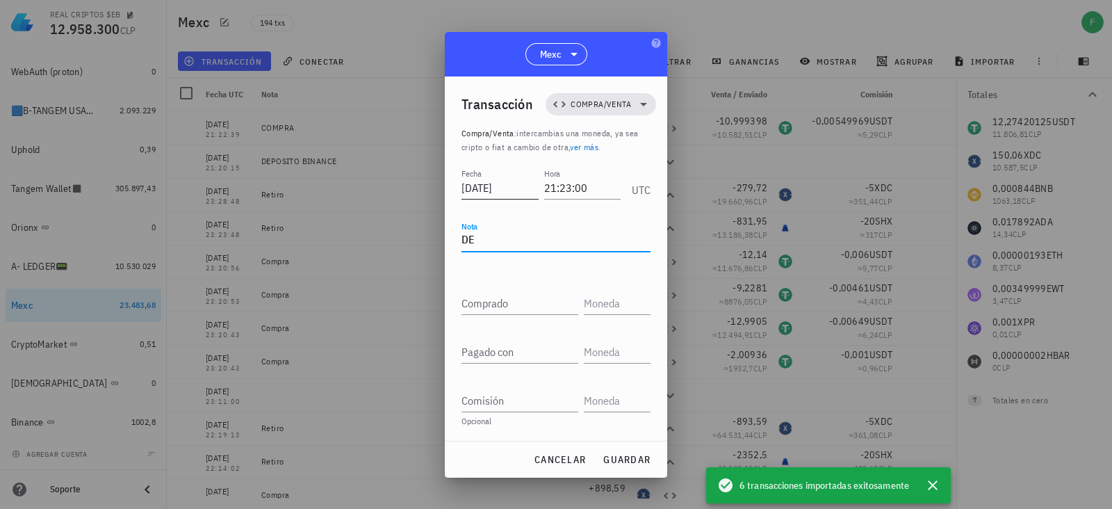
type textarea "D"
type textarea "COMPRA"
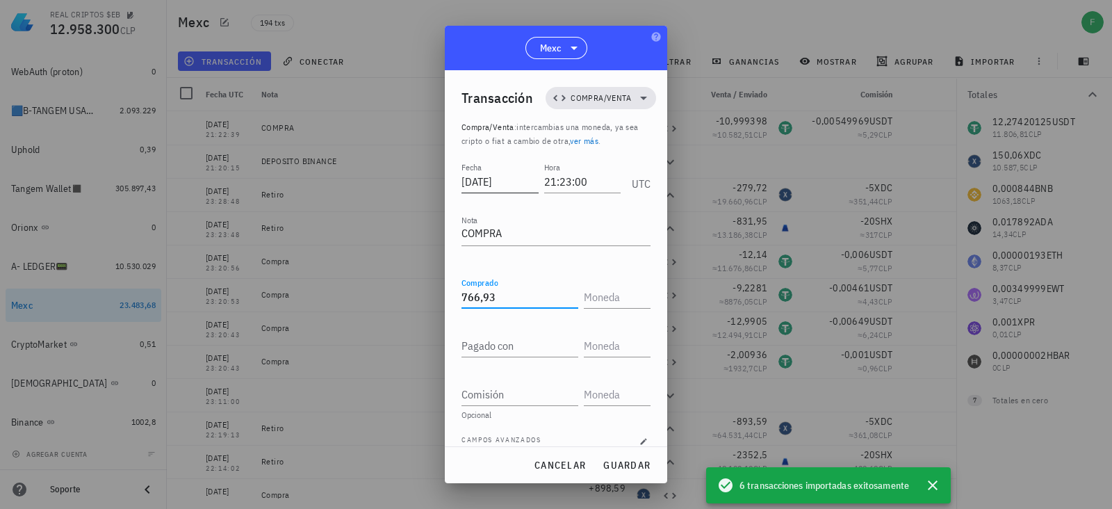
type input "766,93"
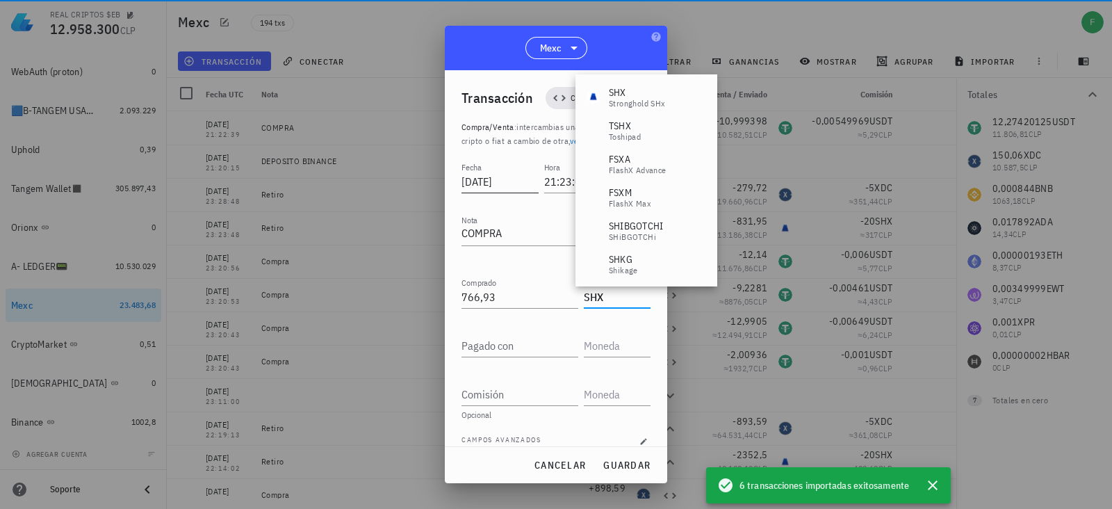
type input "SHX"
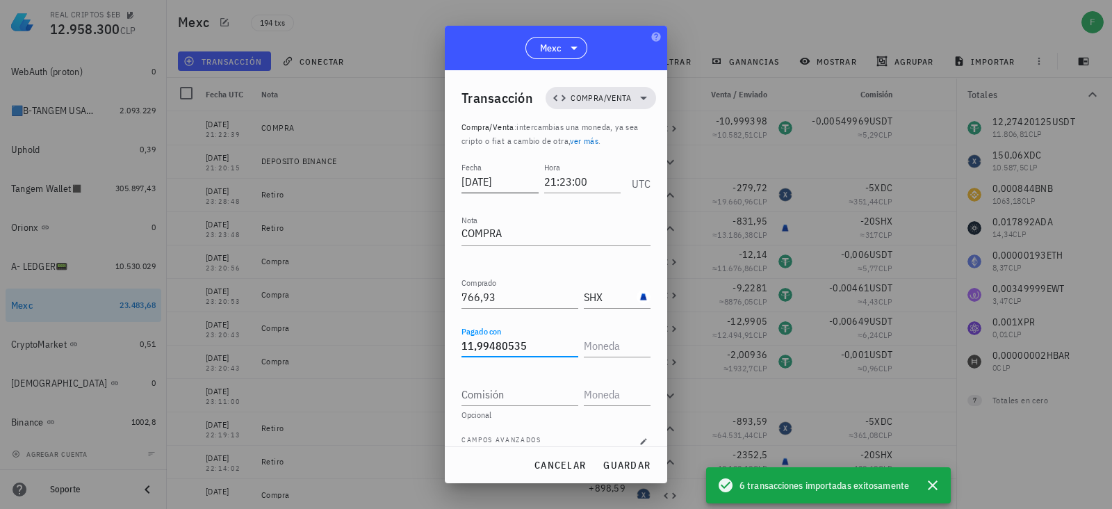
type input "11,99480535"
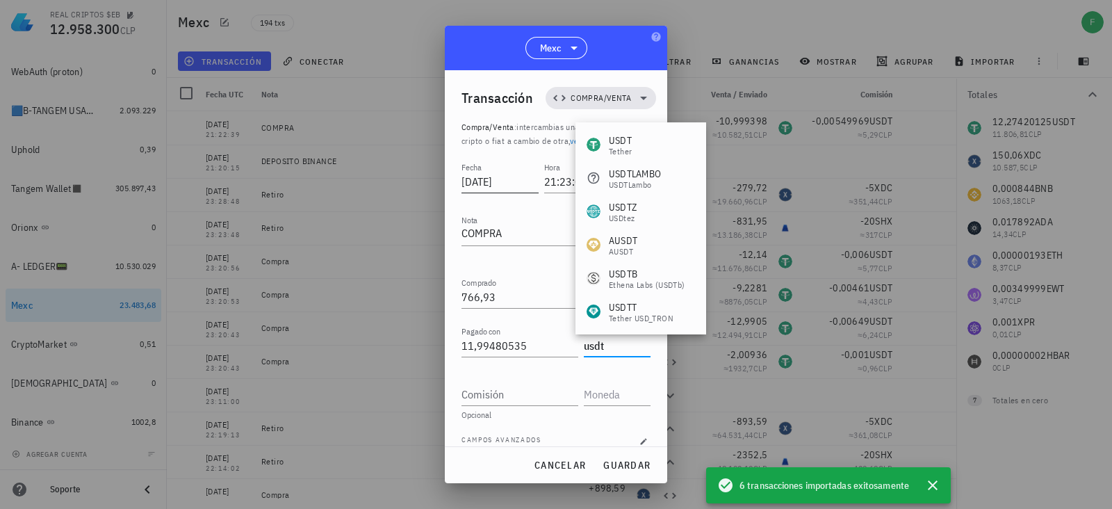
type input "USDT"
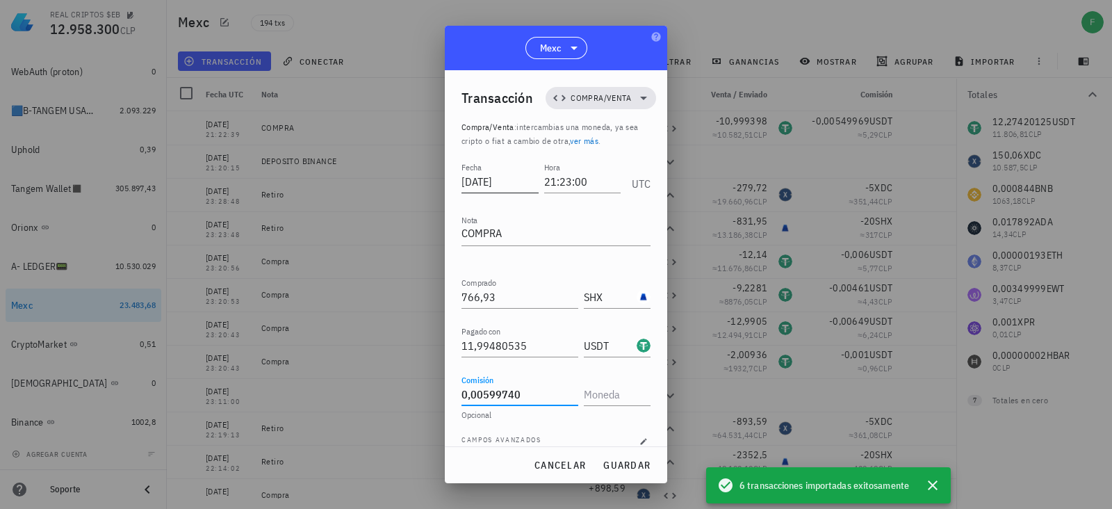
type input "0,0059974"
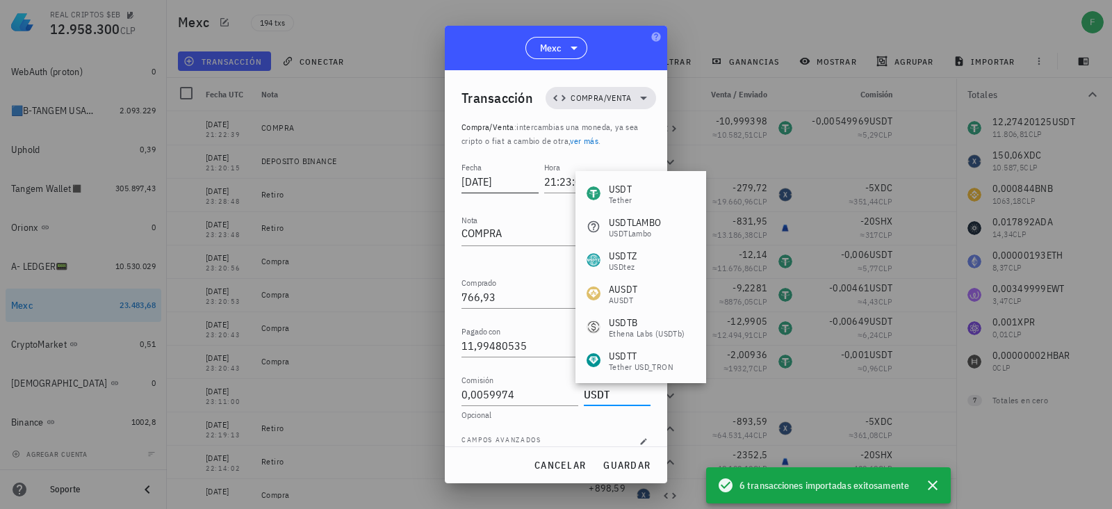
type input "USDT"
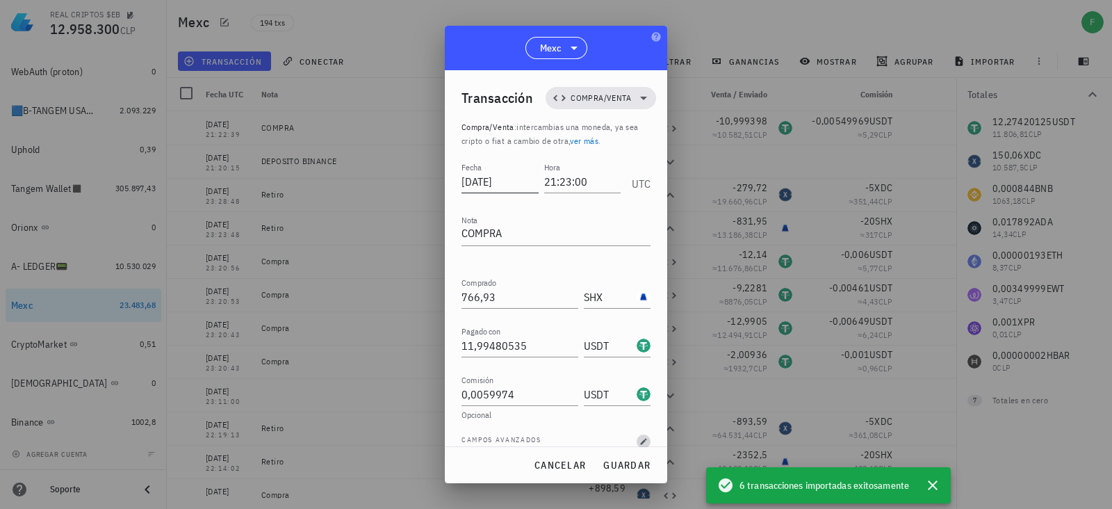
scroll to position [1, 0]
click at [613, 457] on button "guardar" at bounding box center [626, 465] width 59 height 25
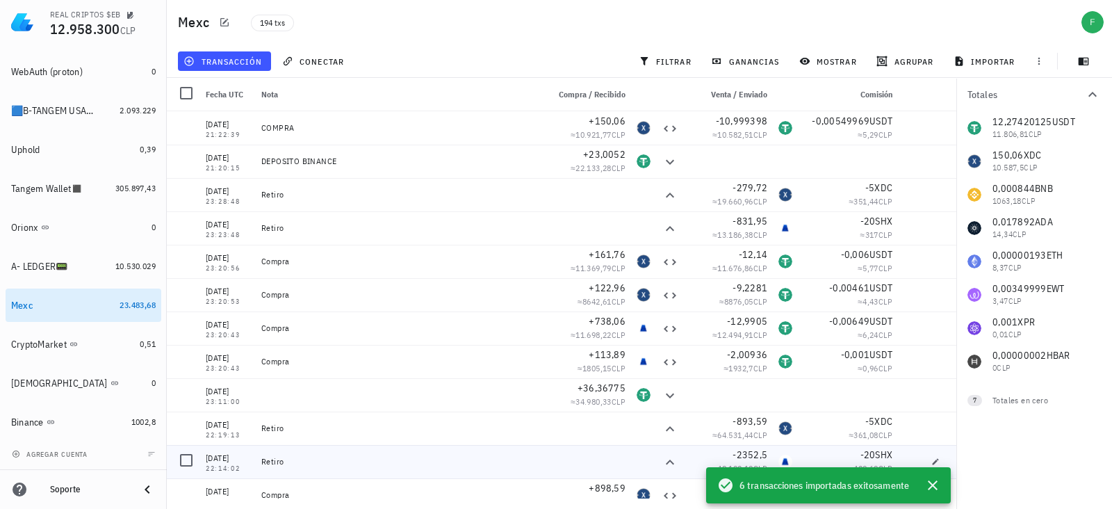
scroll to position [0, 0]
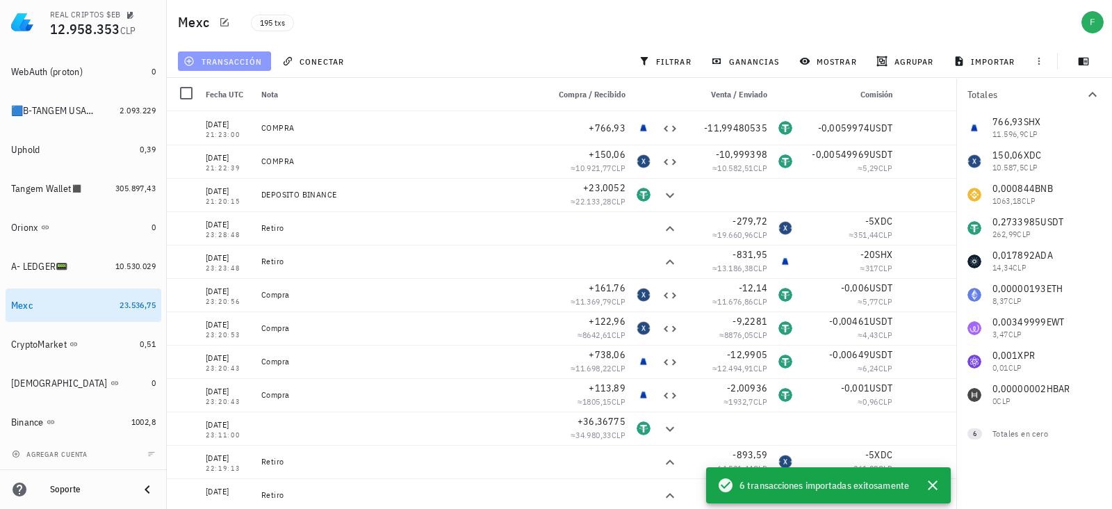
click at [214, 58] on span "transacción" at bounding box center [224, 61] width 76 height 11
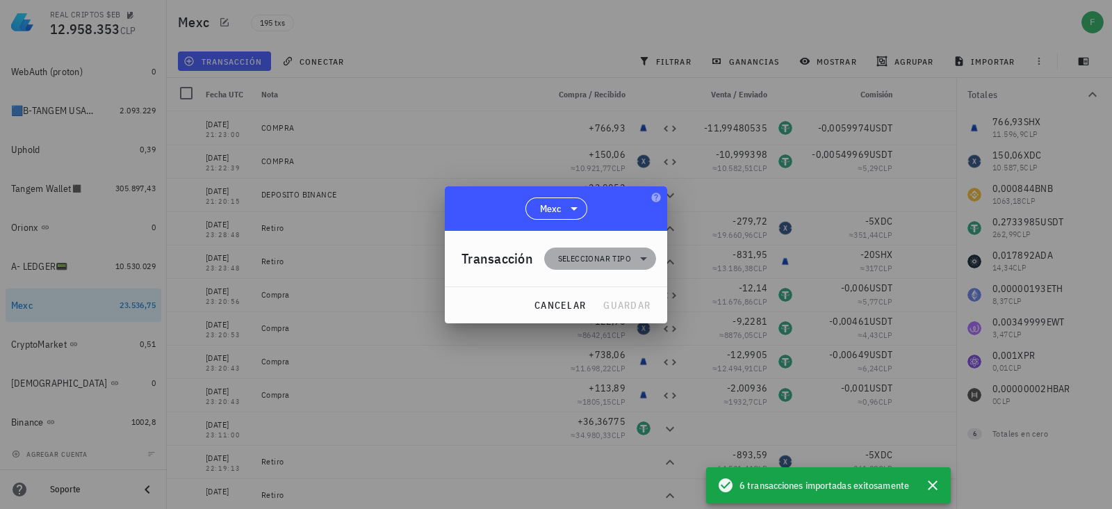
click at [587, 258] on span "Seleccionar tipo" at bounding box center [594, 259] width 73 height 14
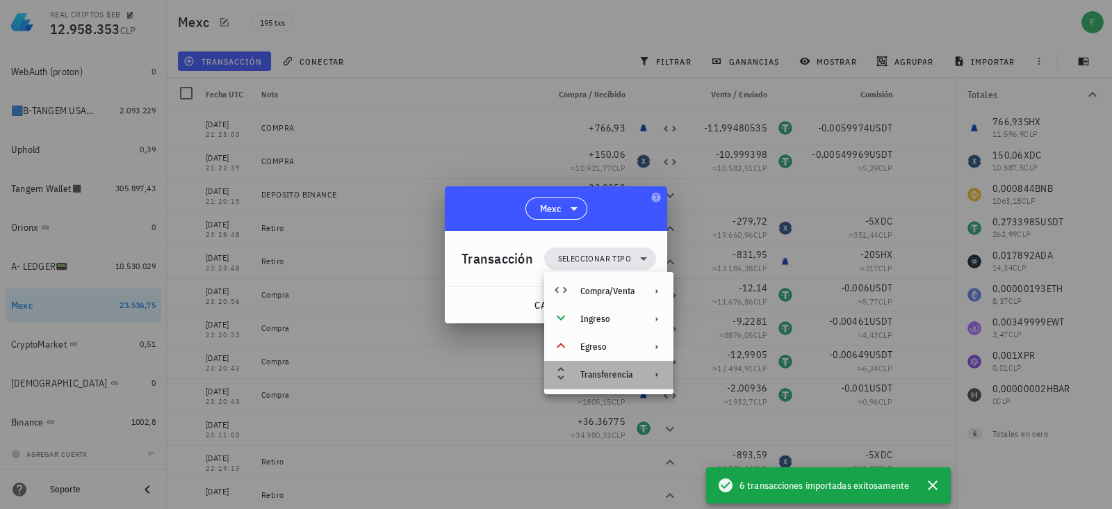
click at [614, 376] on div "Transferencia" at bounding box center [607, 374] width 54 height 11
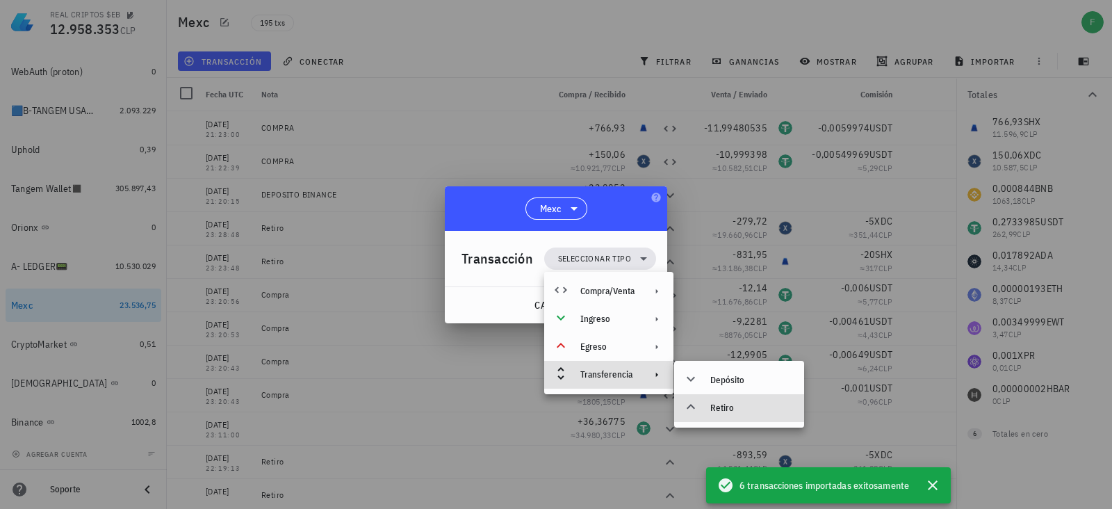
click at [710, 404] on div "Retiro" at bounding box center [751, 407] width 83 height 11
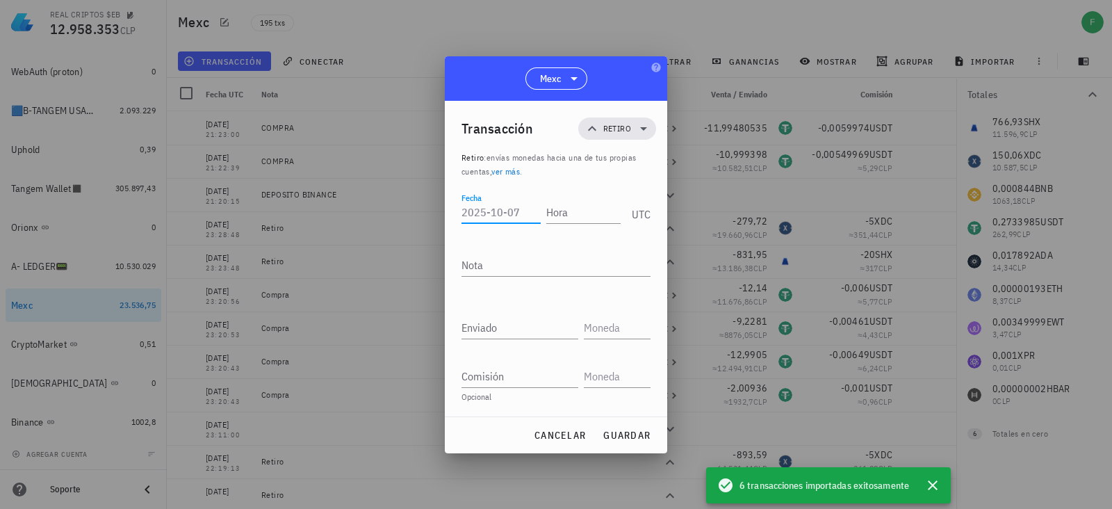
click at [510, 214] on input "Fecha" at bounding box center [501, 212] width 79 height 22
drag, startPoint x: 516, startPoint y: 213, endPoint x: 425, endPoint y: 217, distance: 91.1
click at [425, 217] on div "REAL CRIPTOS $EB 12.958.353 CLP Inicio [GEOGRAPHIC_DATA] Impuestos [GEOGRAPHIC_…" at bounding box center [556, 254] width 1112 height 509
type input "[DATE]"
type input "21:28:30"
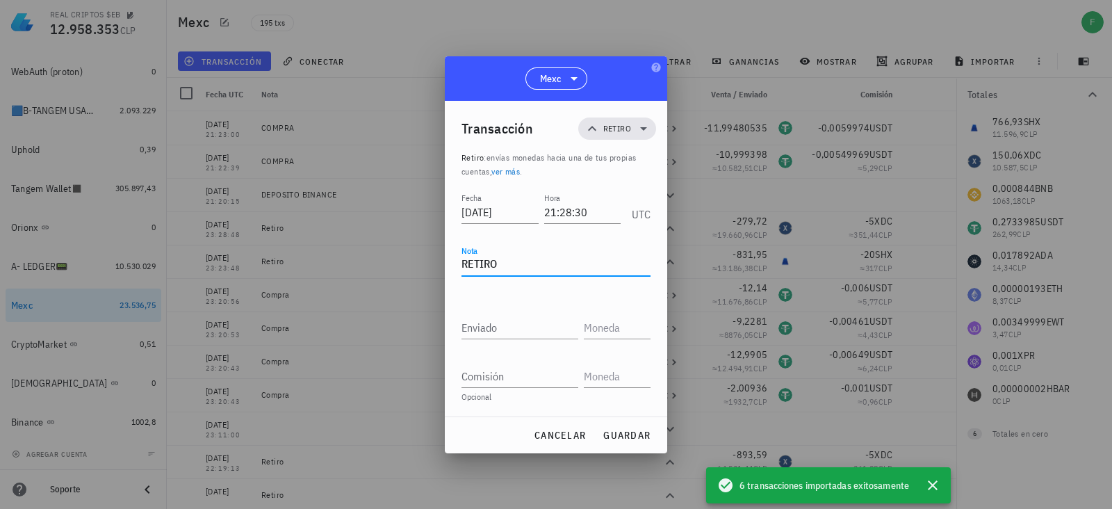
type textarea "RETIRO"
type input "145,06"
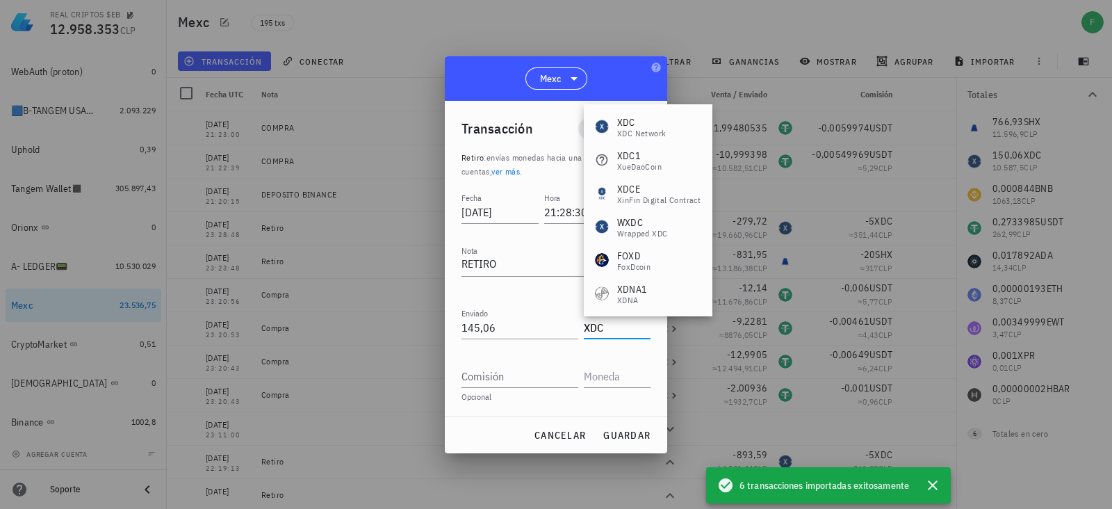
type input "XDC"
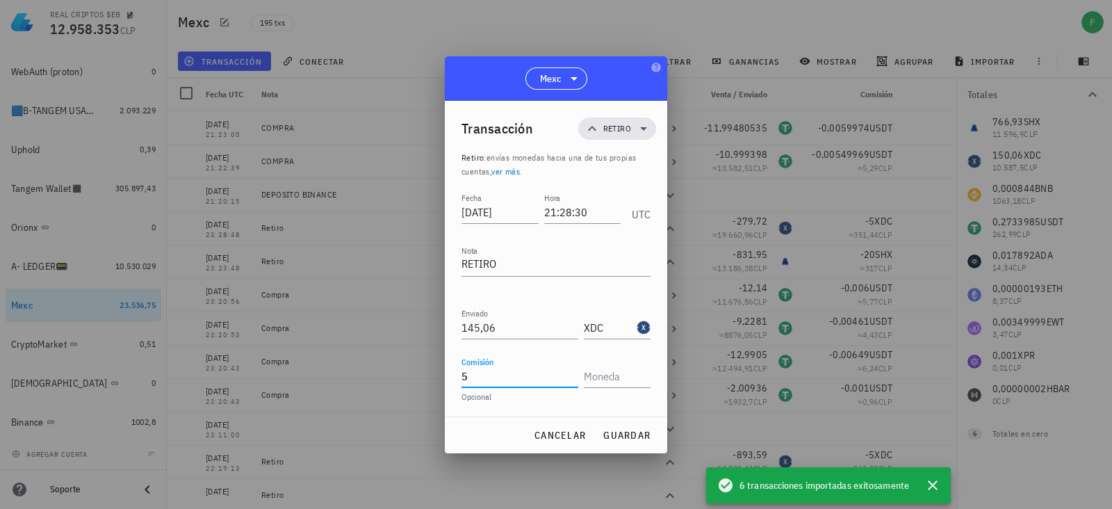
type input "5"
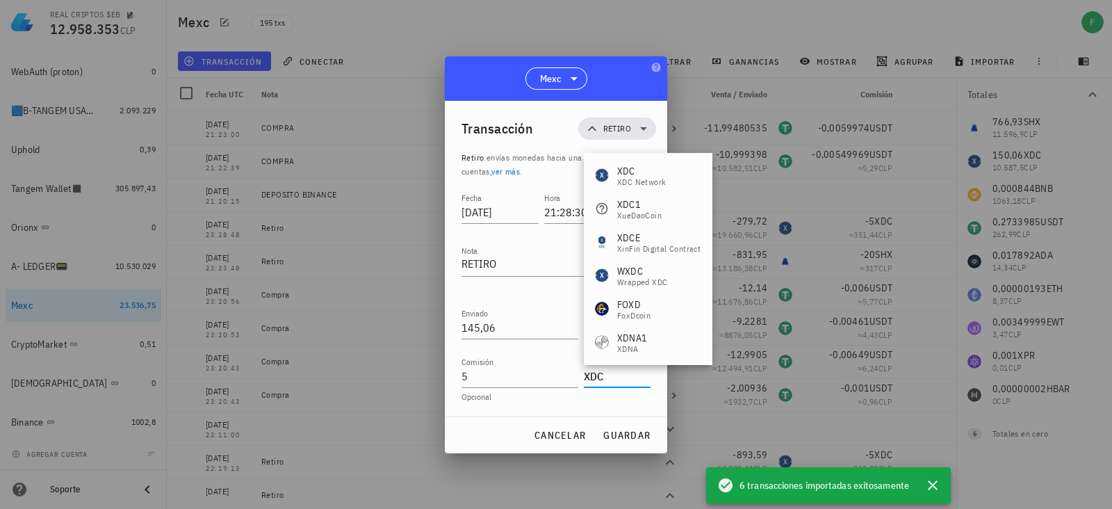
type input "XDC"
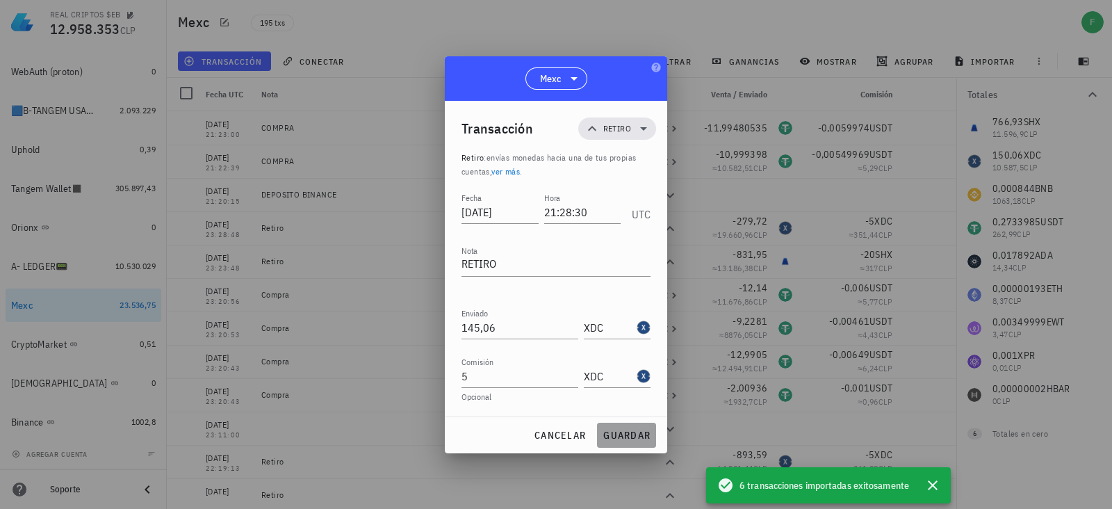
click at [637, 433] on span "guardar" at bounding box center [627, 435] width 48 height 13
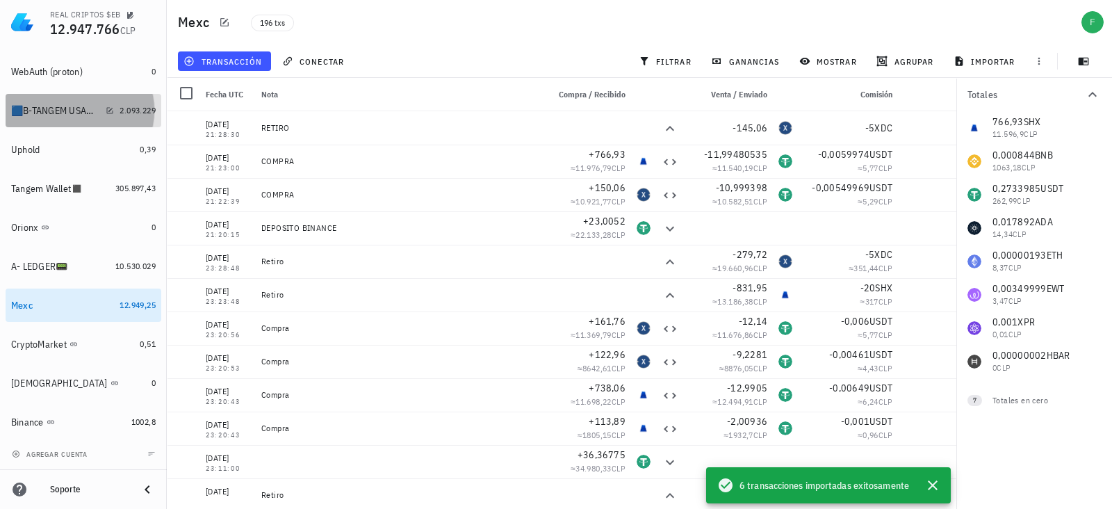
click at [56, 106] on div "🟦B-TANGEM USA🟥 🇺🇸📟" at bounding box center [55, 111] width 89 height 12
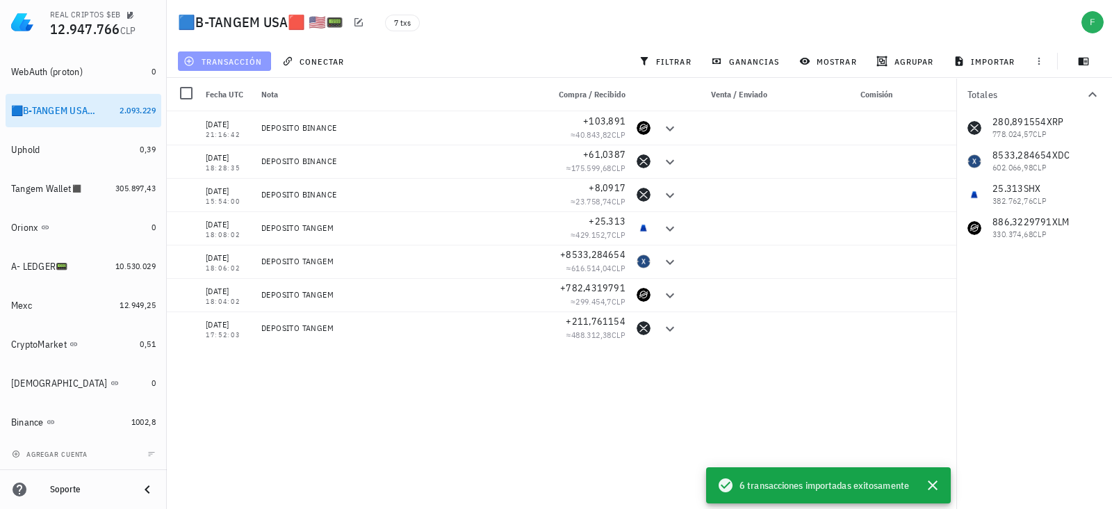
click at [243, 59] on span "transacción" at bounding box center [224, 61] width 76 height 11
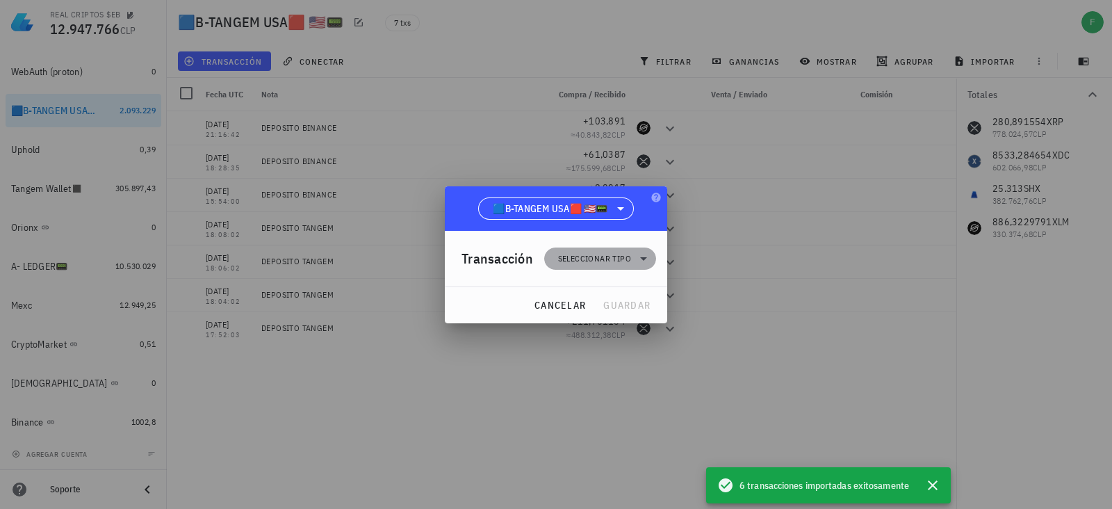
click at [605, 257] on span "Seleccionar tipo" at bounding box center [594, 259] width 73 height 14
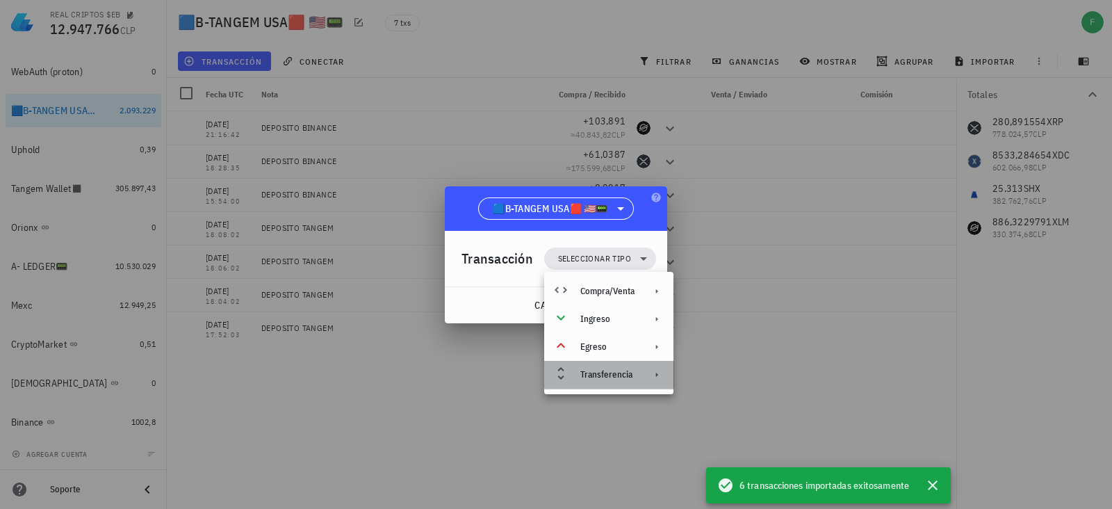
click at [618, 371] on div "Transferencia" at bounding box center [607, 374] width 54 height 11
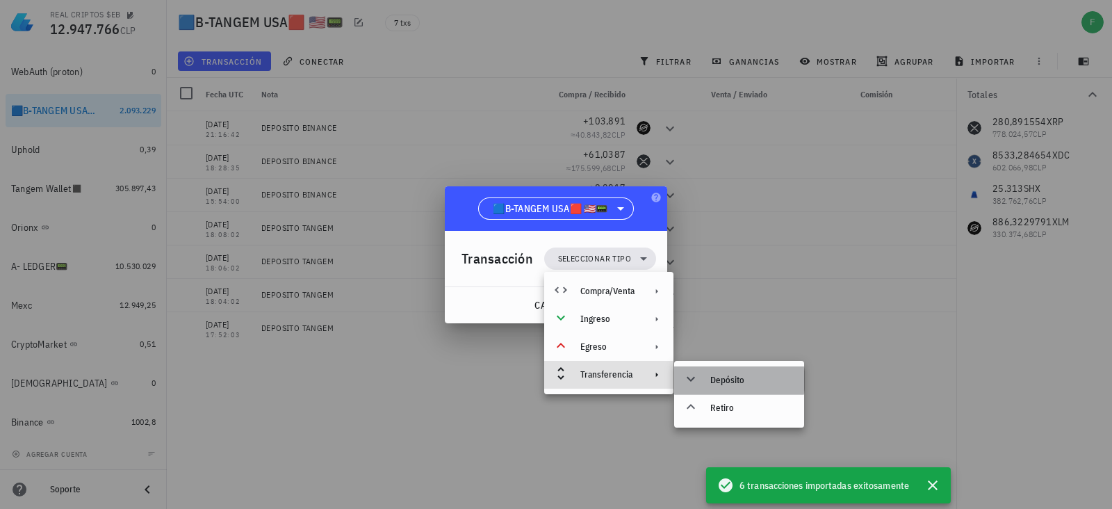
click at [738, 380] on div "Depósito" at bounding box center [751, 380] width 83 height 11
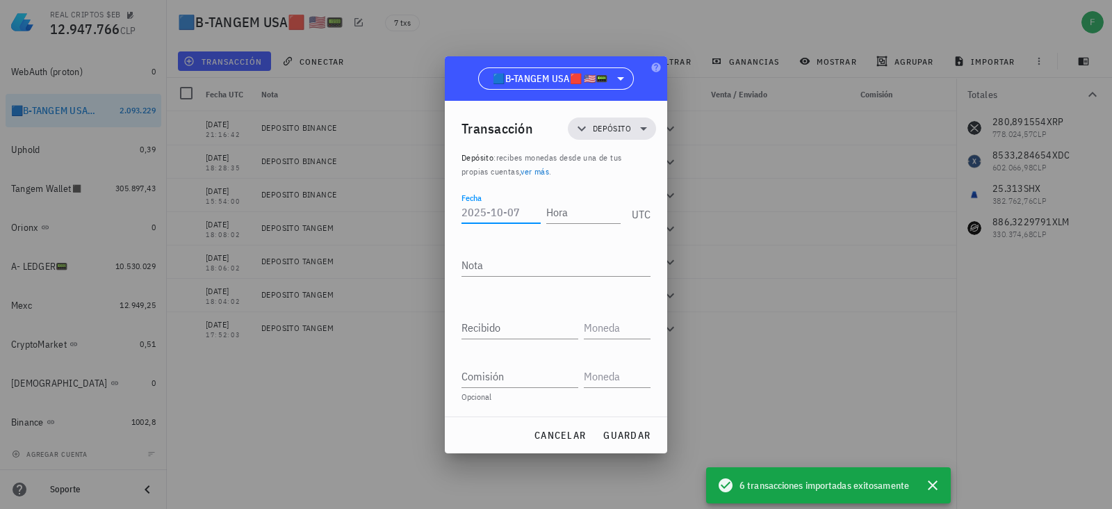
click at [504, 202] on input "Fecha" at bounding box center [501, 212] width 79 height 22
paste input "[DATE]"
type input "[DATE]"
type input "21:28:32"
type textarea "DEPOSITO MEXC"
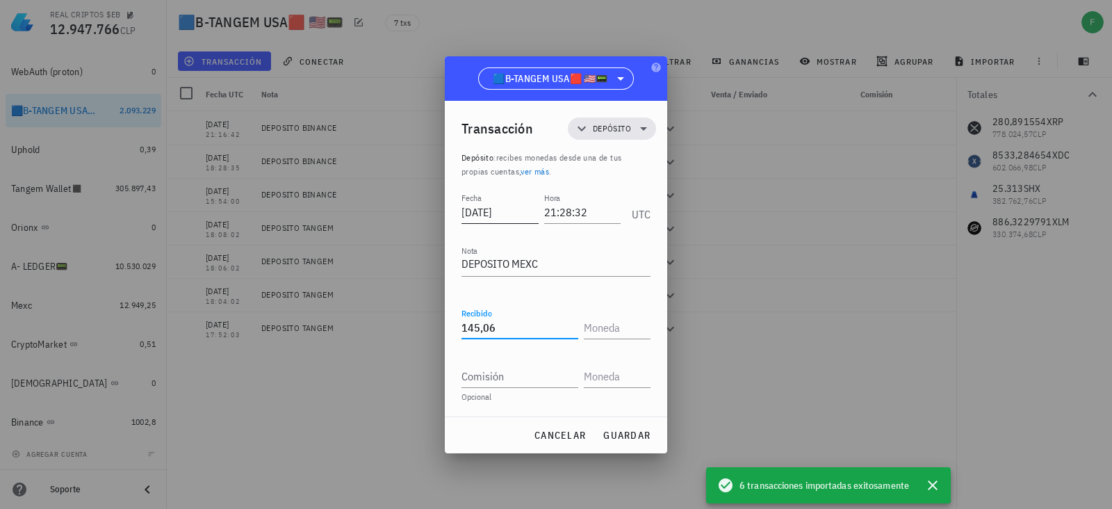
type input "145,06"
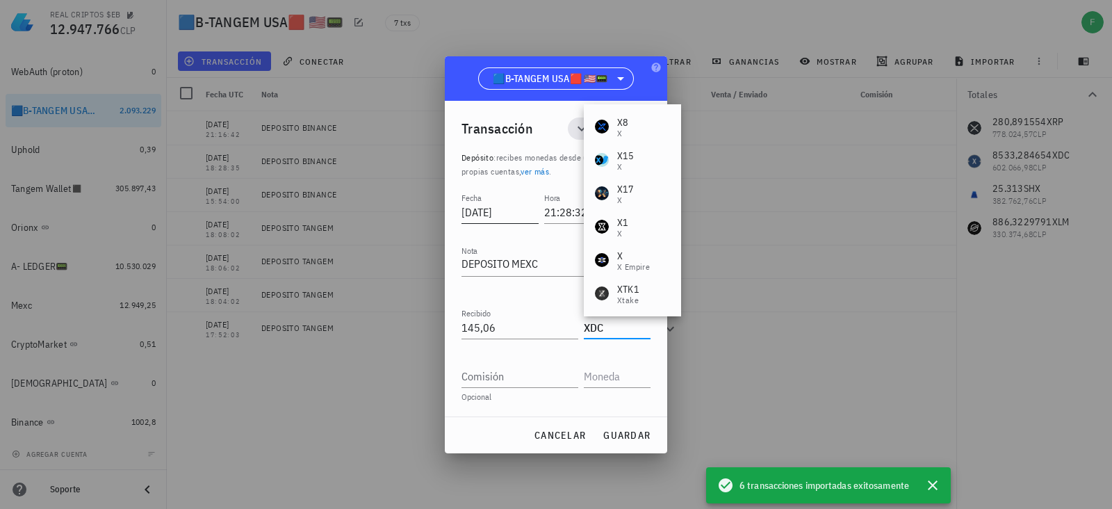
type input "XDC"
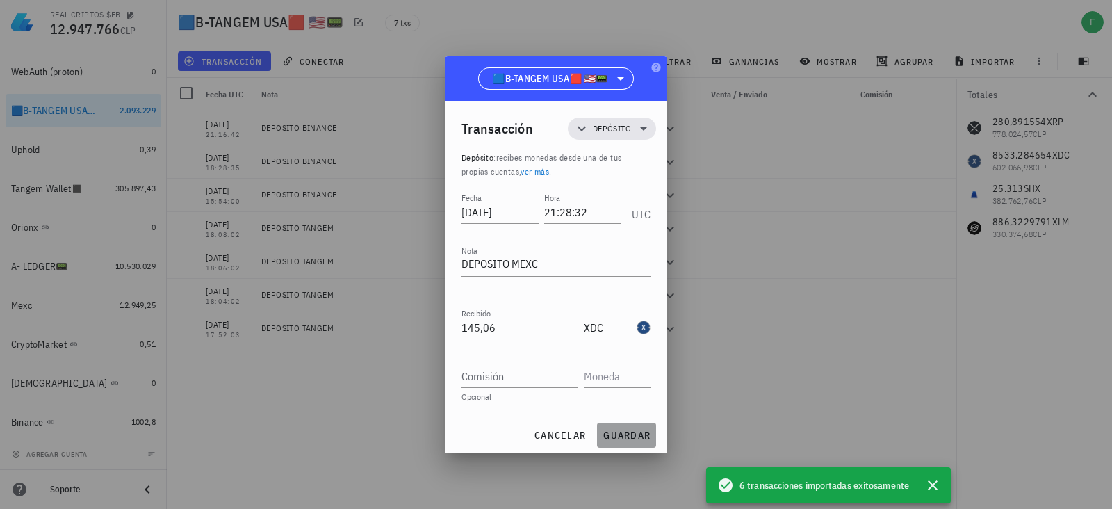
click at [622, 433] on span "guardar" at bounding box center [627, 435] width 48 height 13
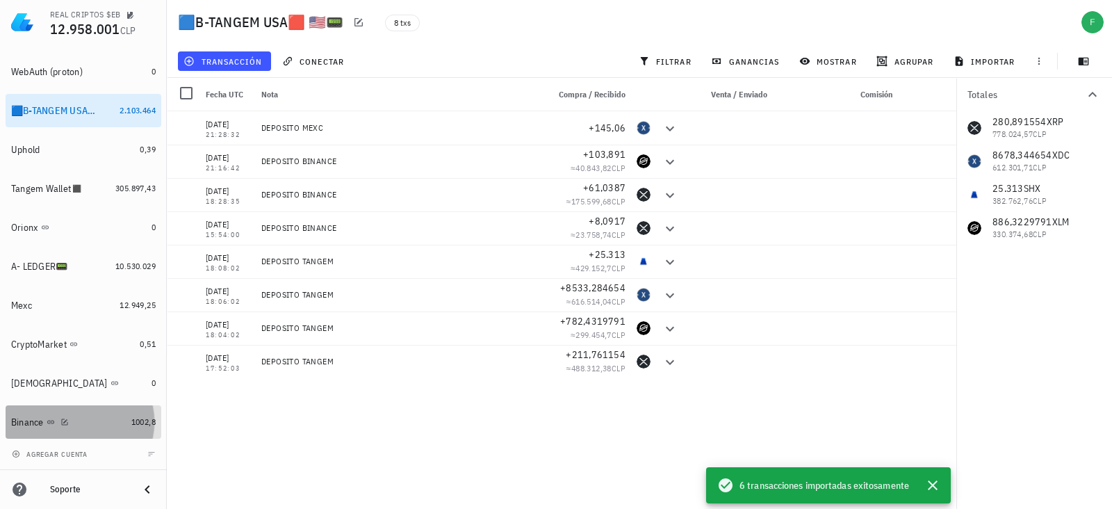
click at [111, 420] on div "Binance" at bounding box center [68, 422] width 115 height 13
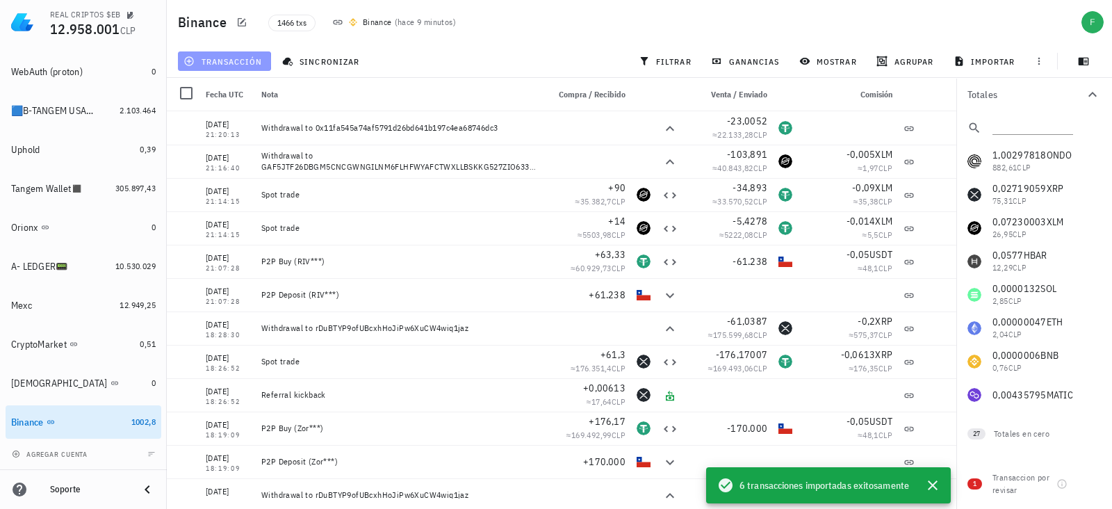
click at [218, 60] on span "transacción" at bounding box center [224, 61] width 76 height 11
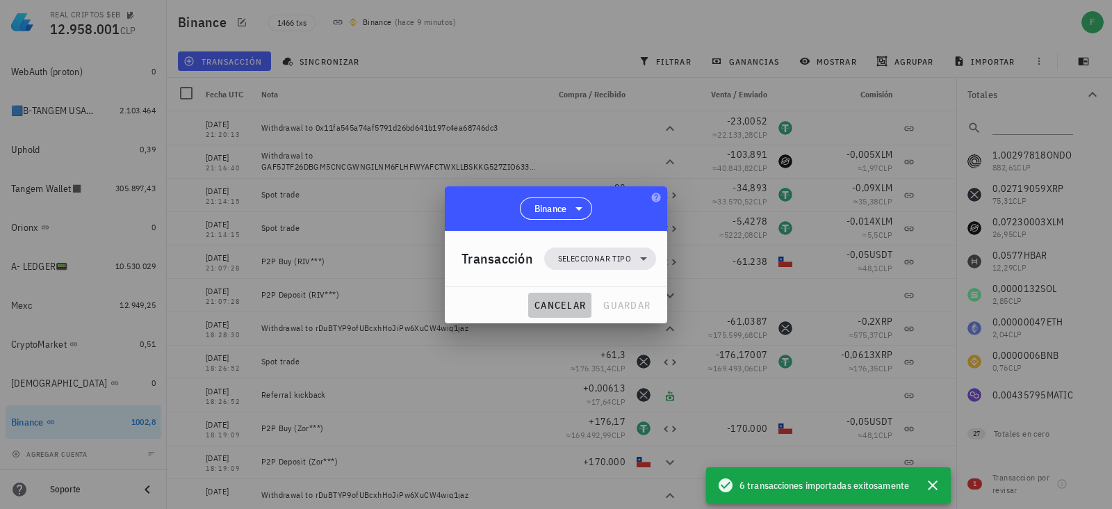
click at [539, 300] on span "cancelar" at bounding box center [560, 305] width 52 height 13
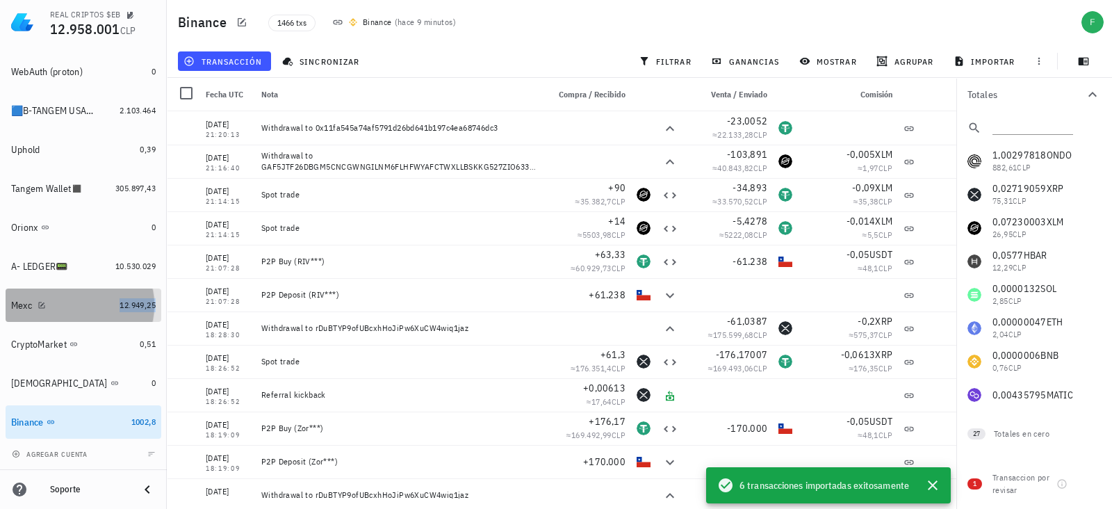
click at [120, 304] on span "12.949,25" at bounding box center [138, 305] width 36 height 10
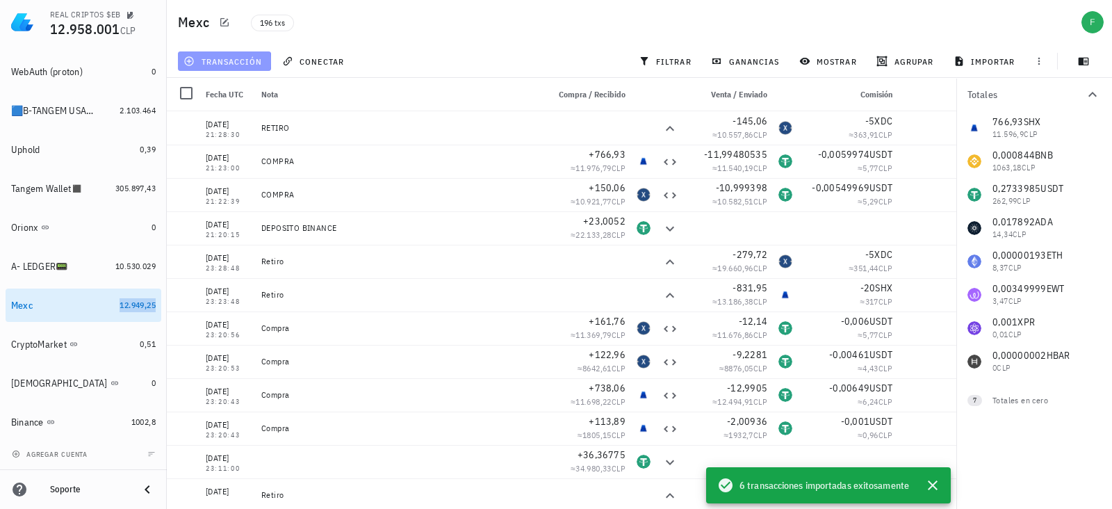
click at [215, 57] on span "transacción" at bounding box center [224, 61] width 76 height 11
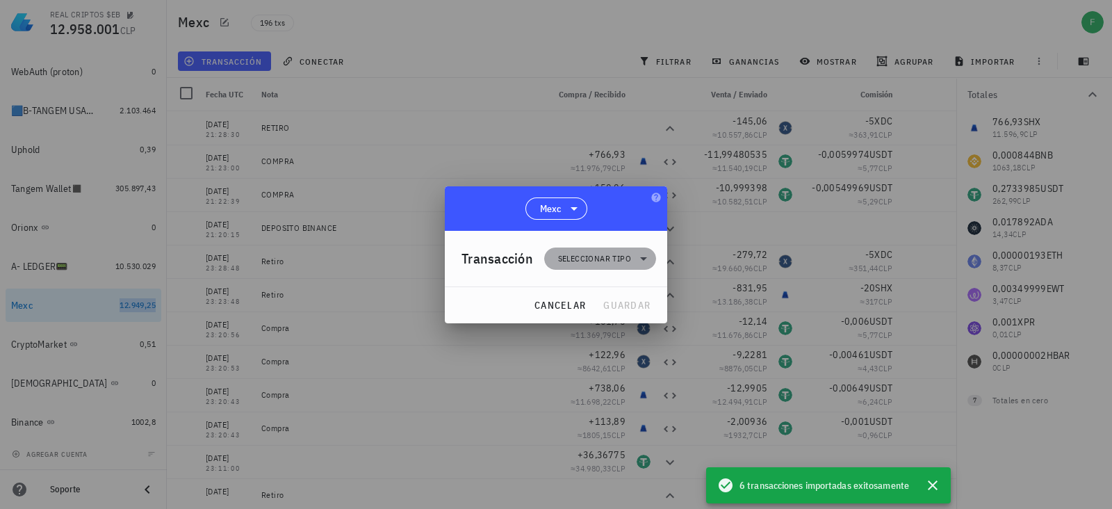
click at [632, 252] on span "Seleccionar tipo" at bounding box center [600, 258] width 95 height 22
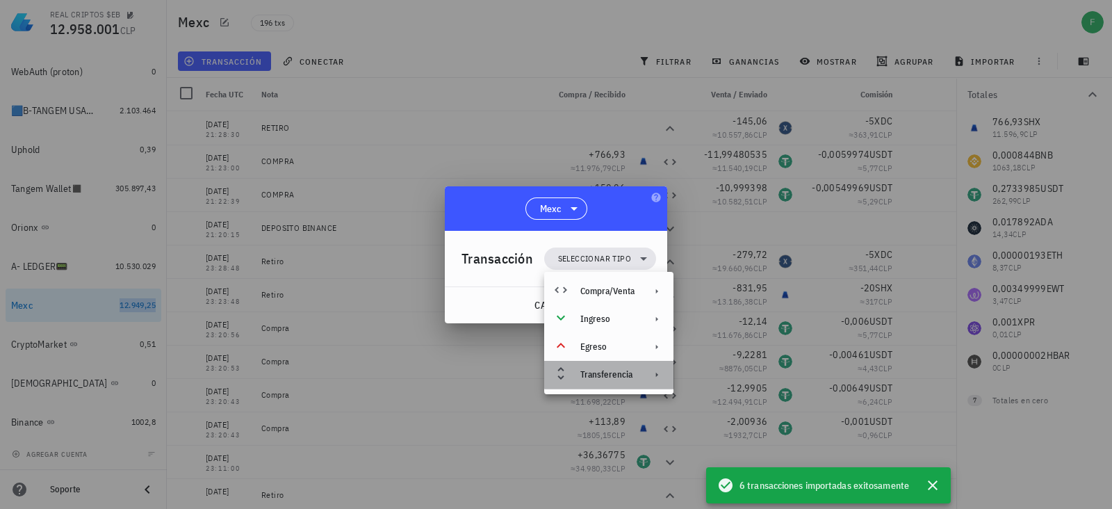
click at [628, 364] on div "Transferencia" at bounding box center [608, 375] width 129 height 28
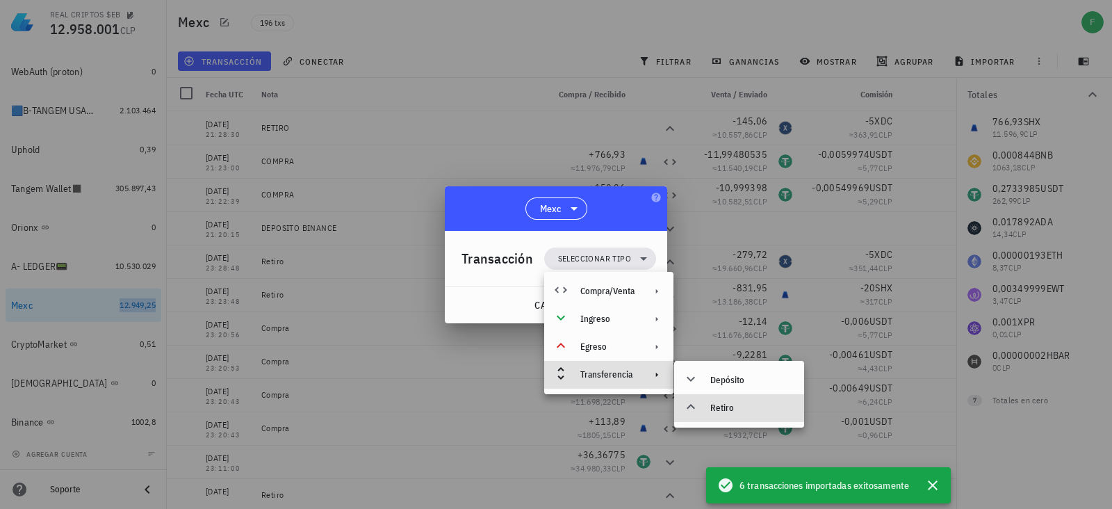
click at [728, 395] on div "Retiro" at bounding box center [739, 408] width 130 height 28
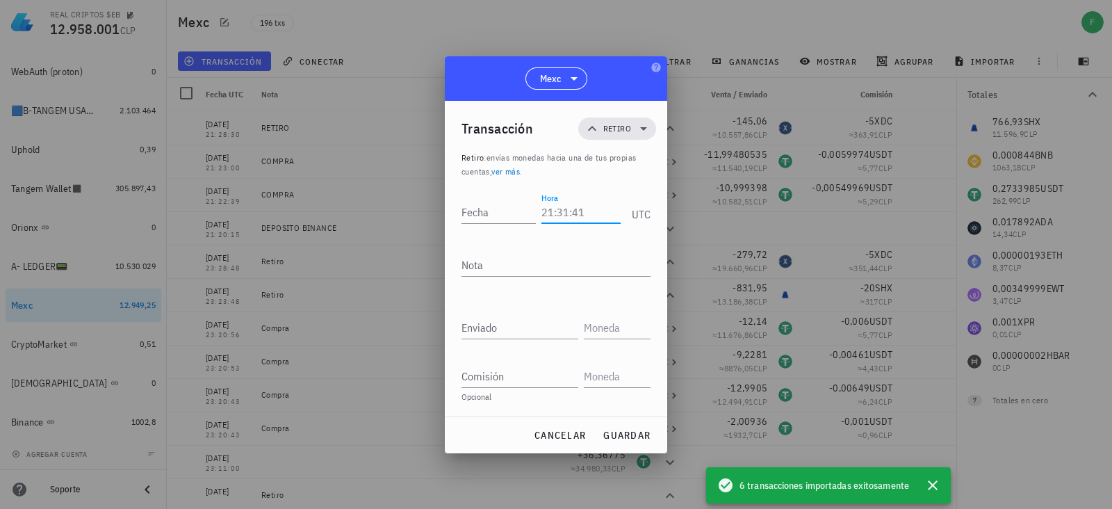
click at [548, 211] on input "Hora" at bounding box center [581, 212] width 79 height 22
click at [509, 211] on input "Fecha" at bounding box center [501, 212] width 79 height 22
paste input "[DATE]"
type input "[DATE]"
type input "21:30:20"
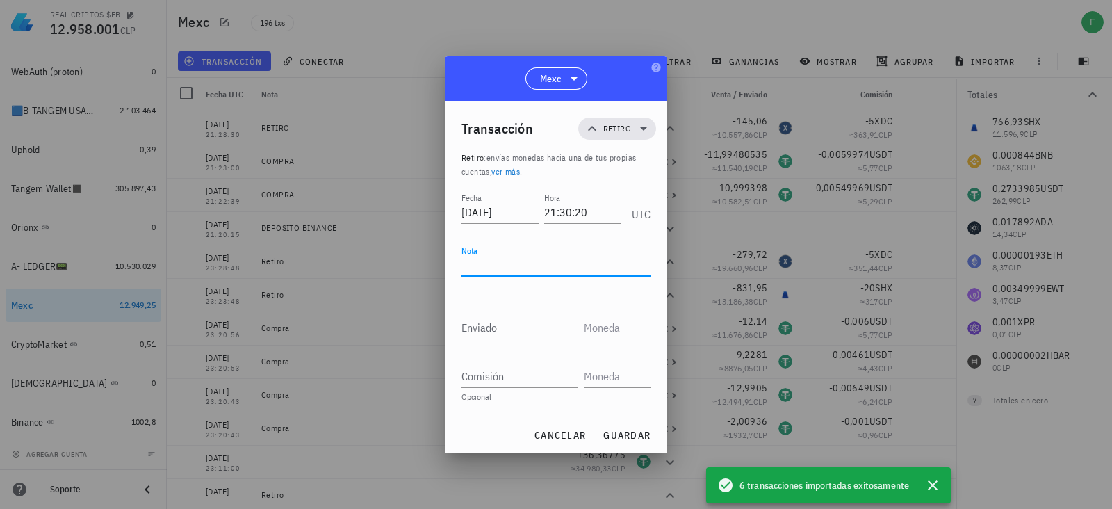
click at [501, 265] on textarea "Nota" at bounding box center [556, 265] width 189 height 22
type textarea "RETIRO"
type input "746,93"
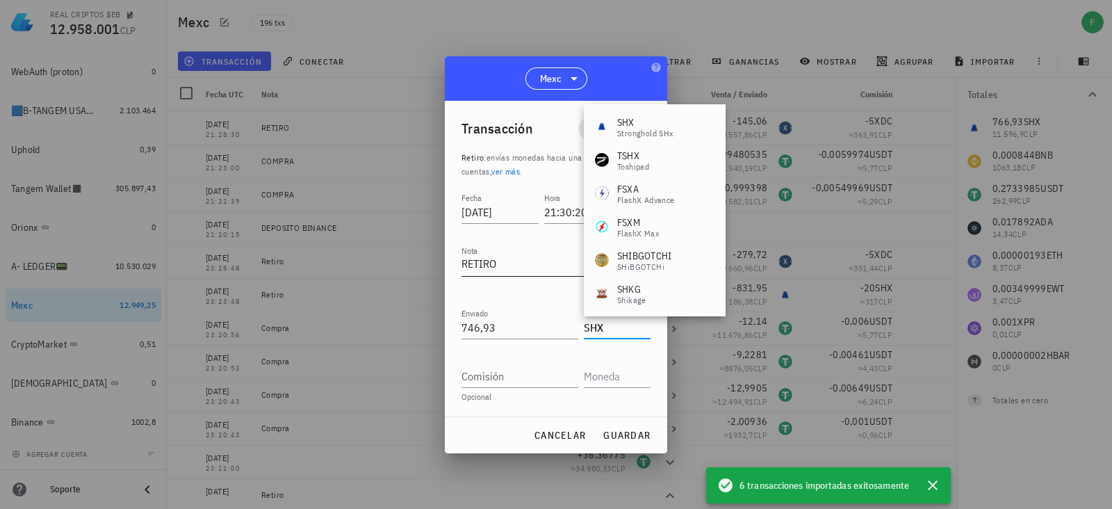
type input "SHX"
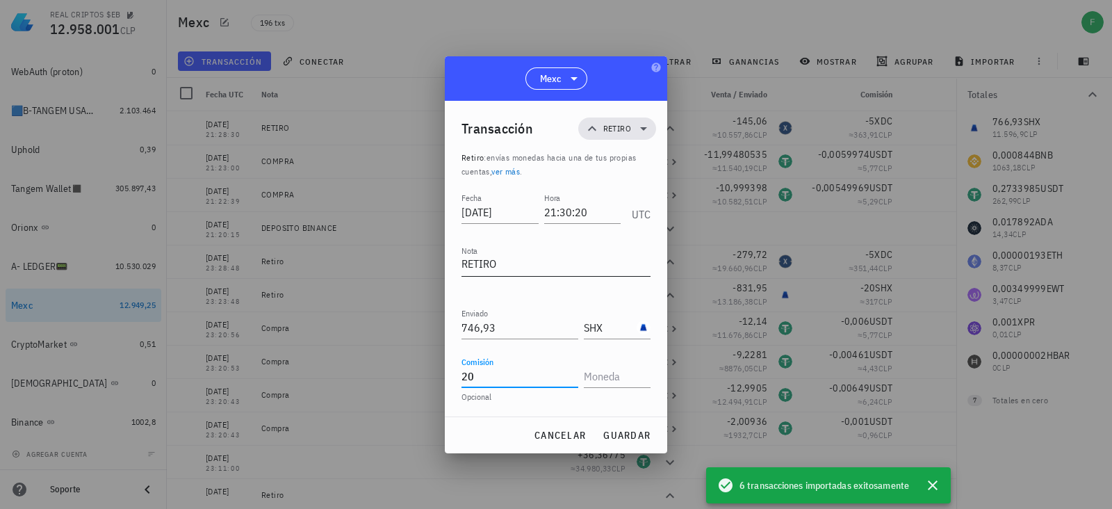
type input "20"
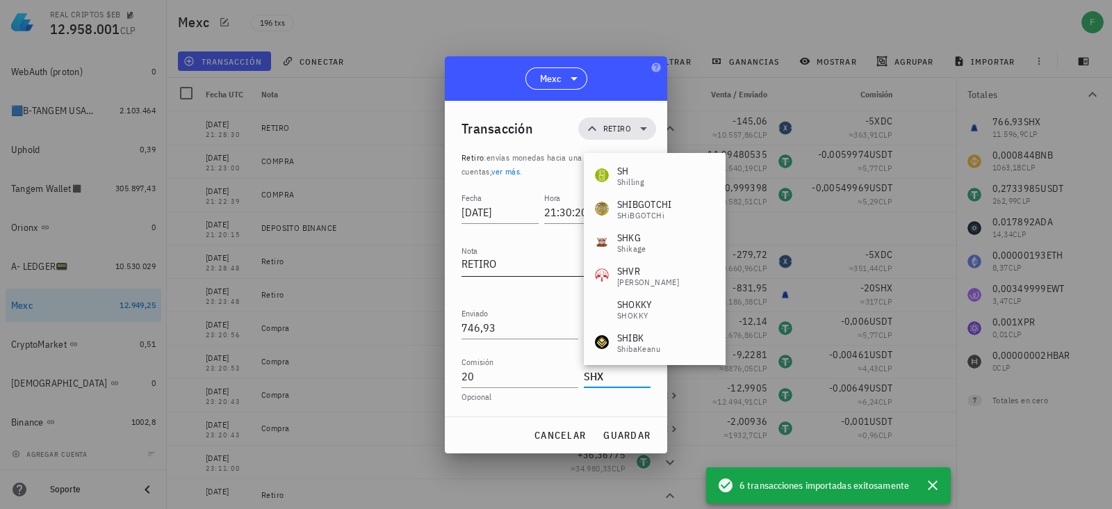
type input "SHX"
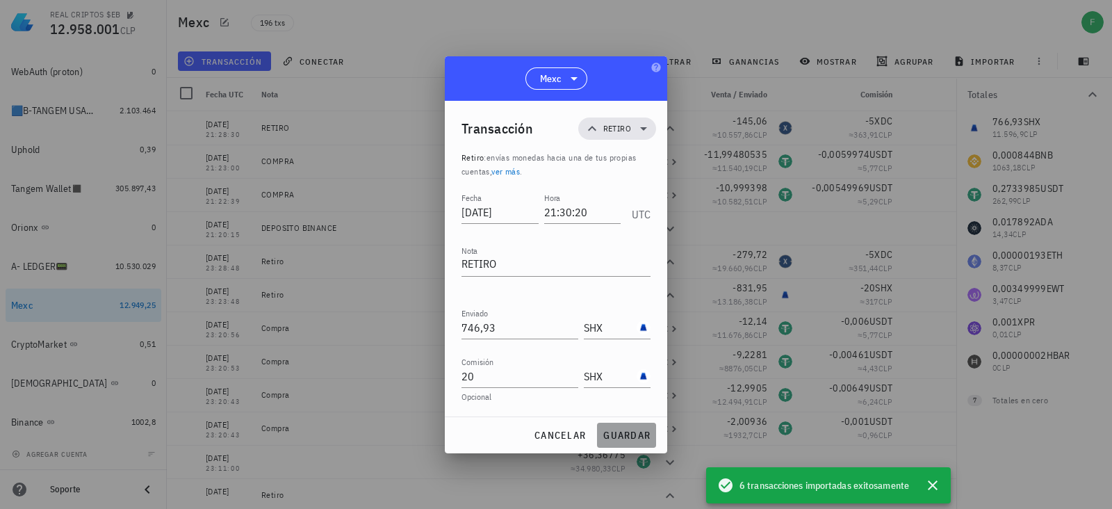
click at [610, 426] on button "guardar" at bounding box center [626, 435] width 59 height 25
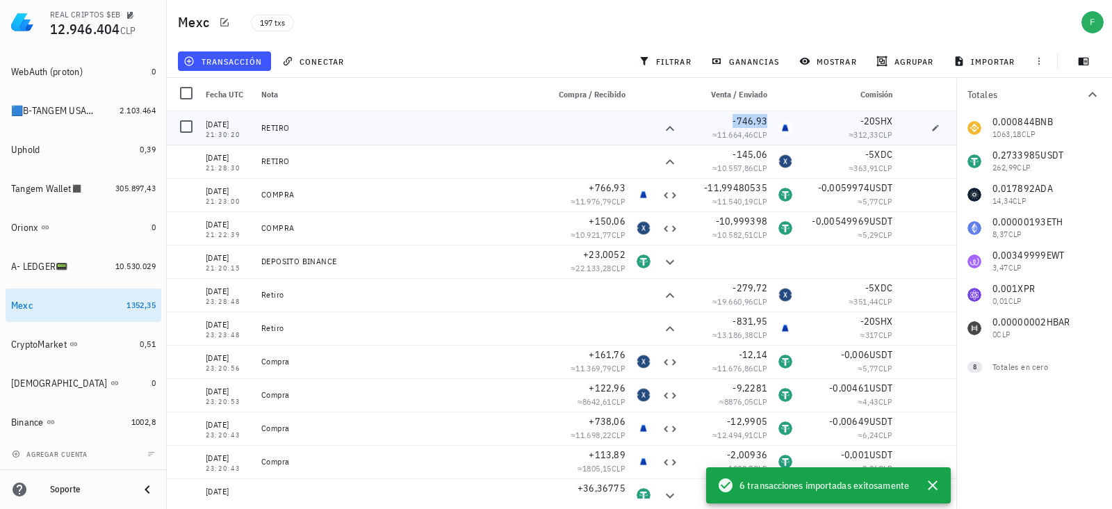
click at [742, 117] on span "-746,93" at bounding box center [750, 121] width 35 height 13
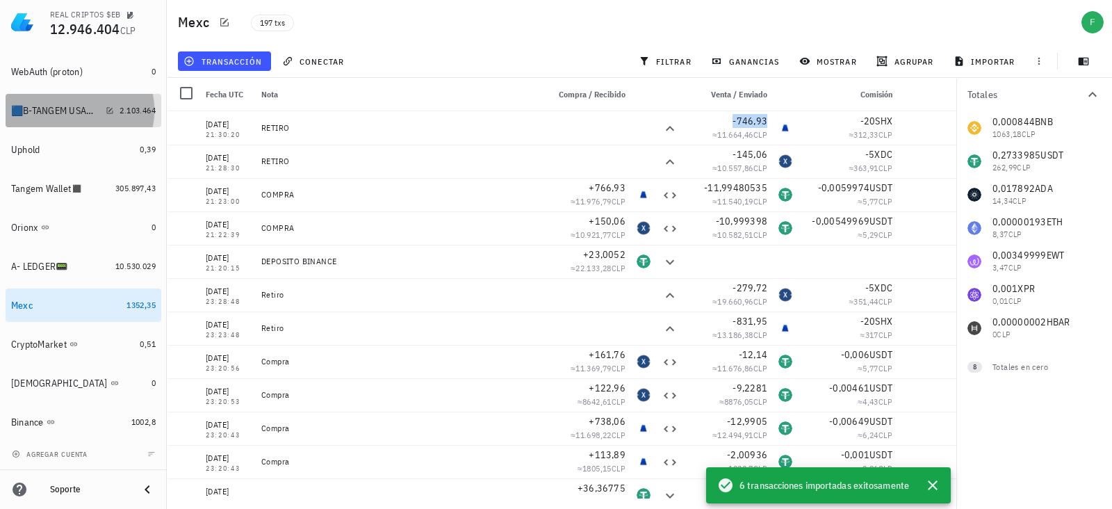
click at [65, 114] on div "🟦B-TANGEM USA🟥 🇺🇸📟" at bounding box center [55, 111] width 89 height 12
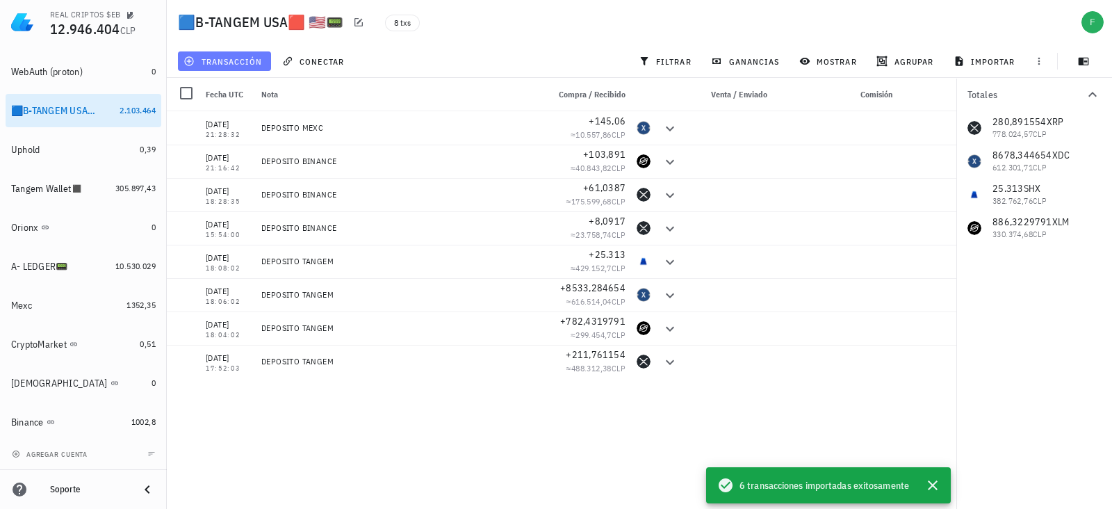
click at [222, 59] on span "transacción" at bounding box center [224, 61] width 76 height 11
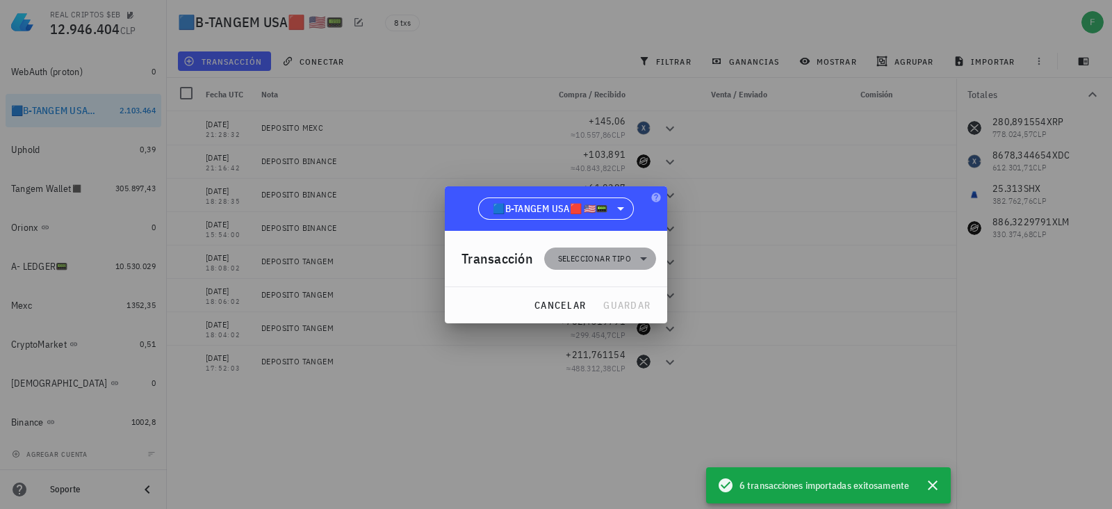
click at [614, 264] on span "Seleccionar tipo" at bounding box center [594, 259] width 73 height 14
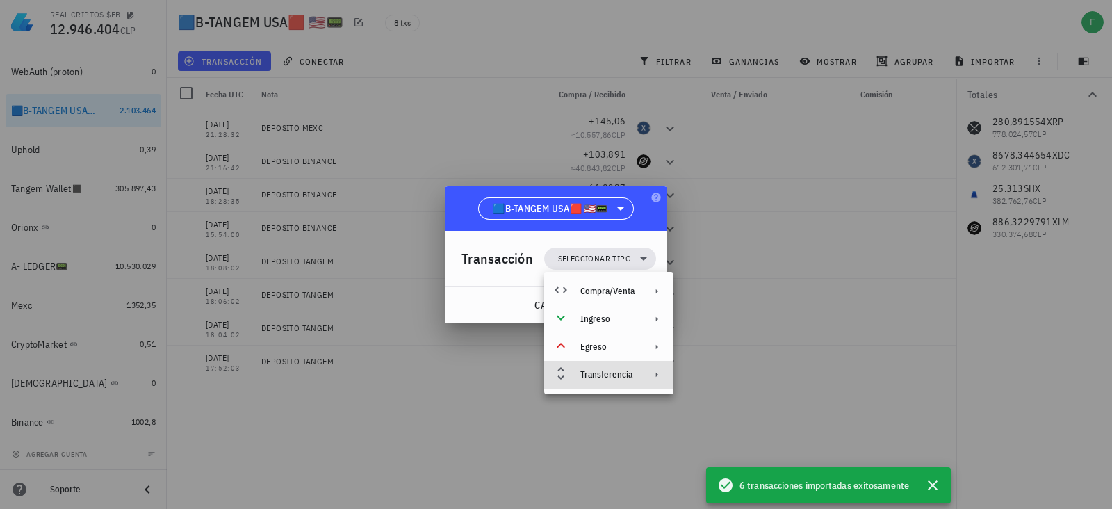
click at [614, 371] on div "Transferencia" at bounding box center [607, 374] width 54 height 11
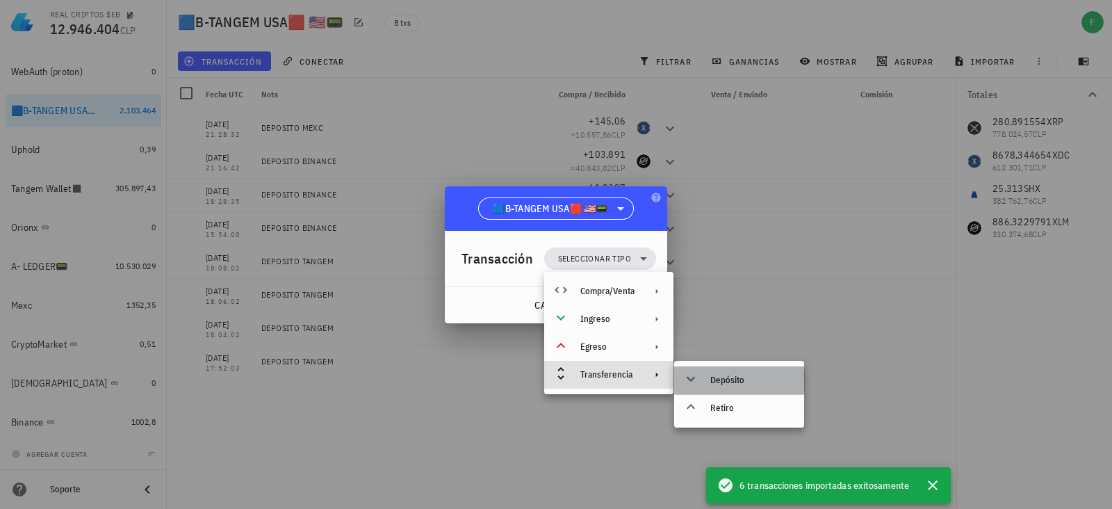
click at [729, 377] on div "Depósito" at bounding box center [751, 380] width 83 height 11
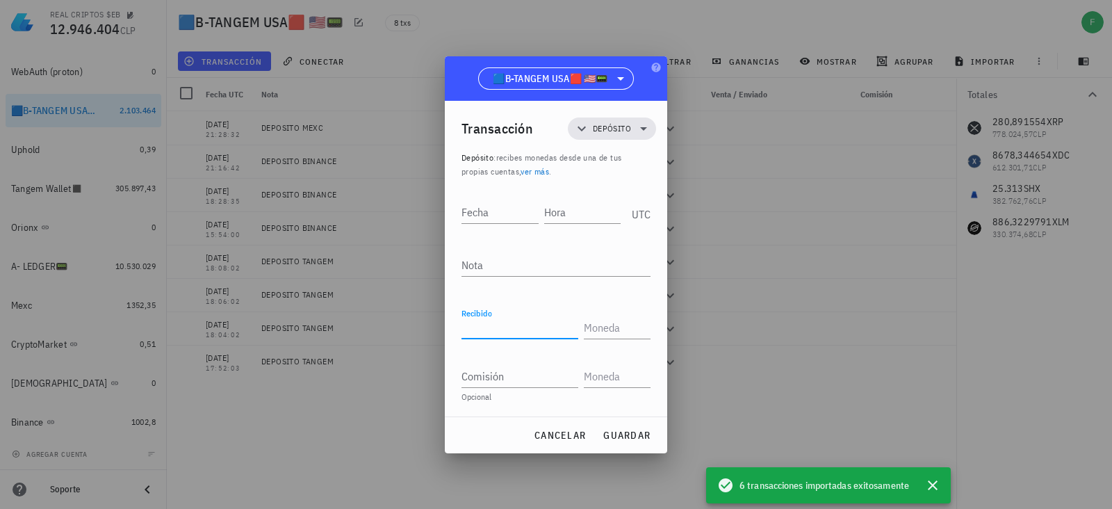
click at [544, 336] on input "Recibido" at bounding box center [520, 327] width 117 height 22
type input "746,93"
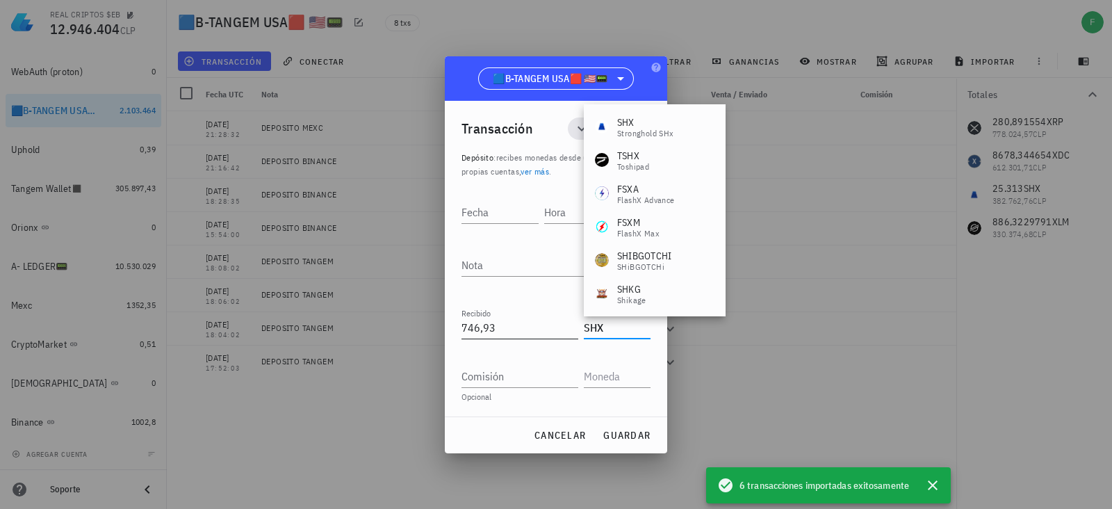
type input "SHX"
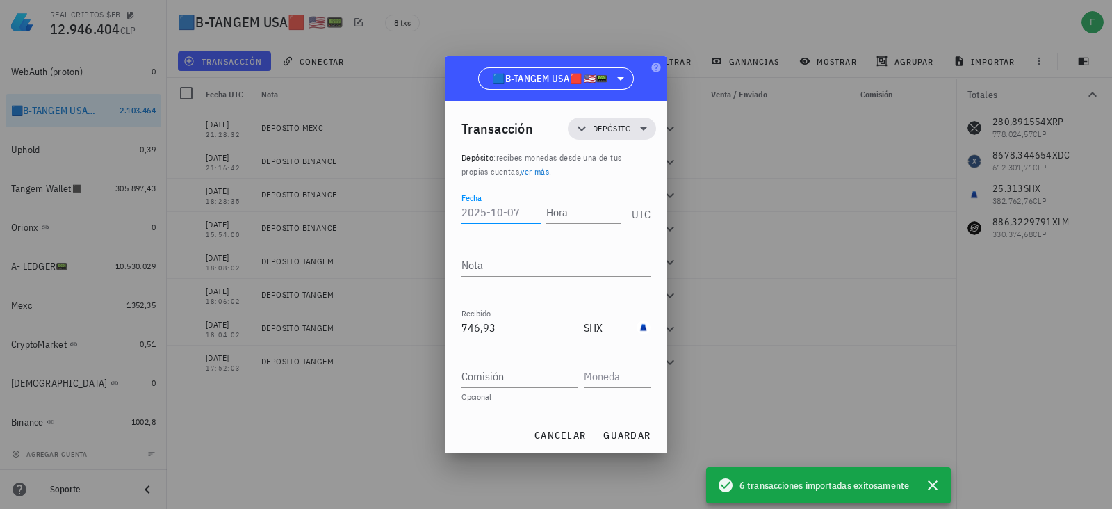
click at [475, 202] on div "Fecha" at bounding box center [501, 212] width 79 height 22
paste input "[DATE]"
type input "[DATE]"
type input "2"
type input "21:30:22"
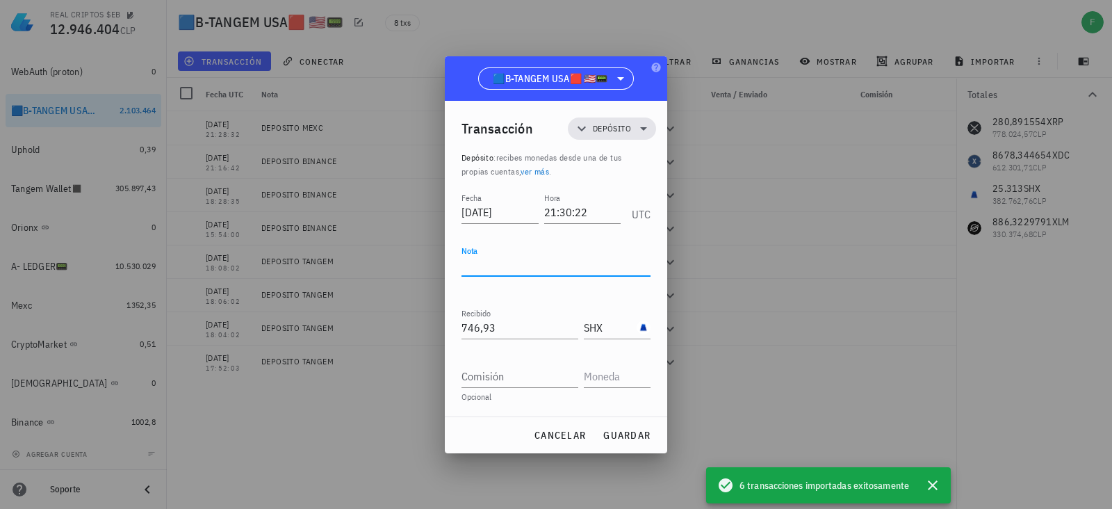
click at [480, 275] on div "Nota" at bounding box center [556, 265] width 189 height 22
type textarea "DEPOSITO MEXC"
click at [644, 429] on span "guardar" at bounding box center [627, 435] width 48 height 13
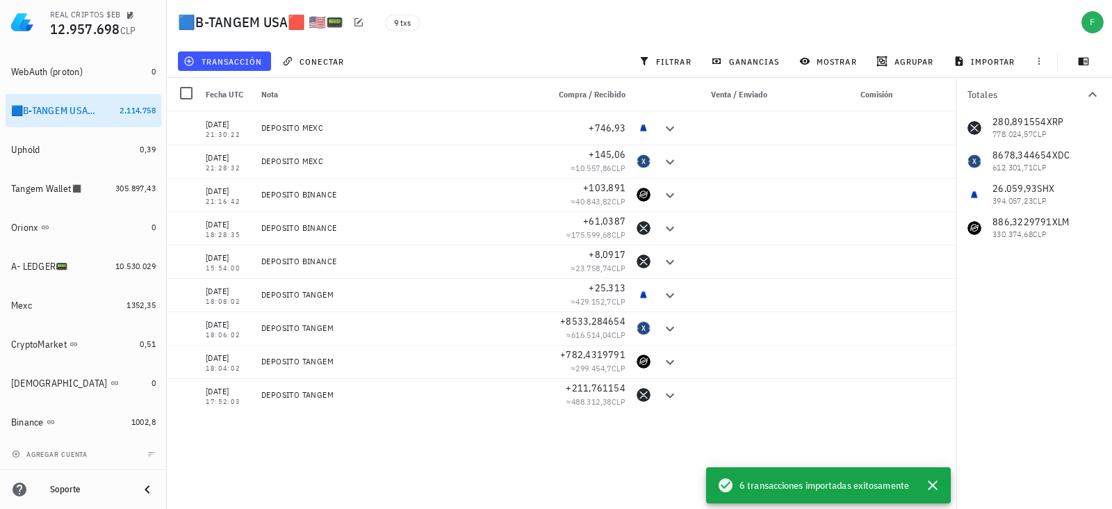
scroll to position [7, 0]
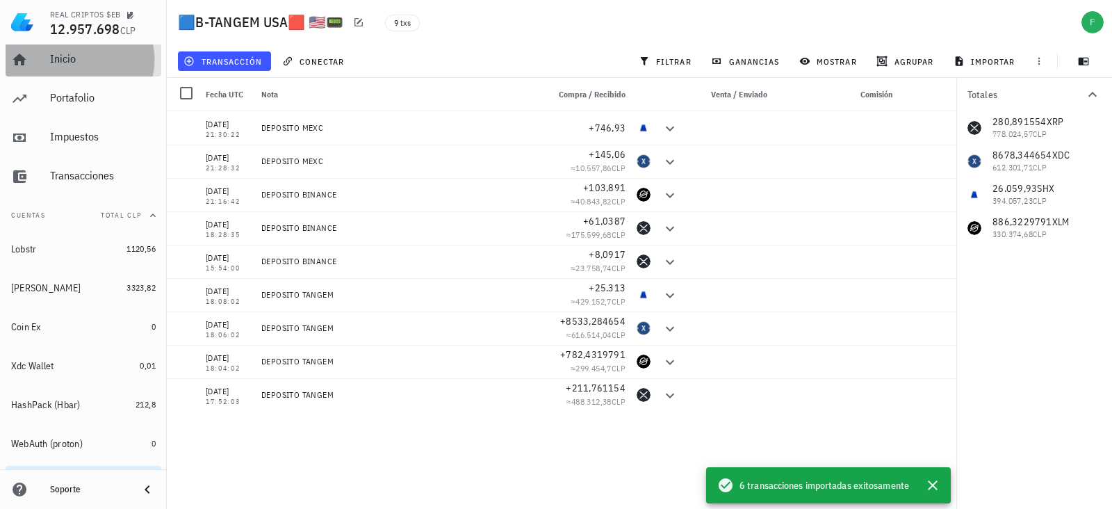
click at [70, 71] on div "Inicio" at bounding box center [103, 59] width 106 height 31
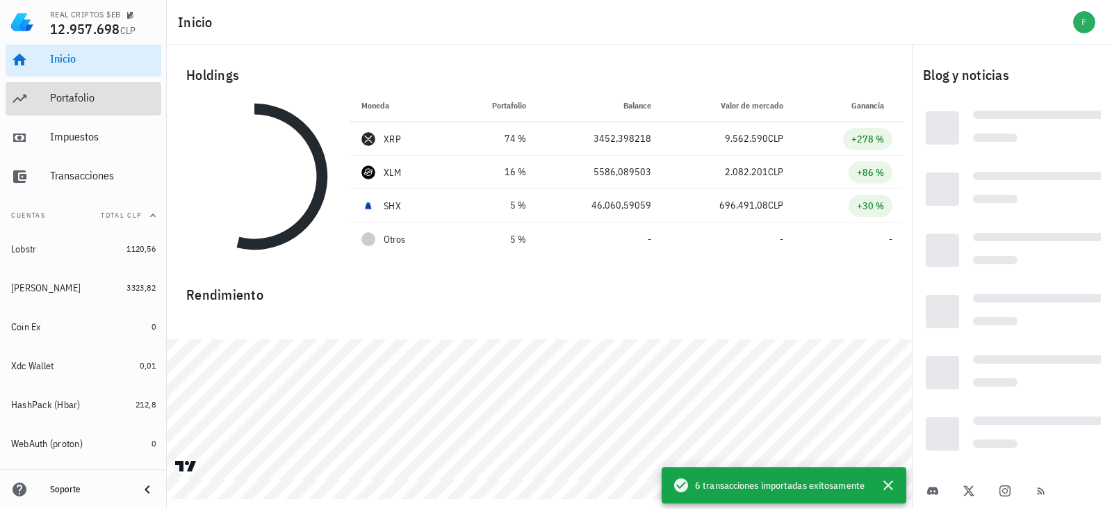
click at [71, 103] on div "Portafolio" at bounding box center [103, 97] width 106 height 13
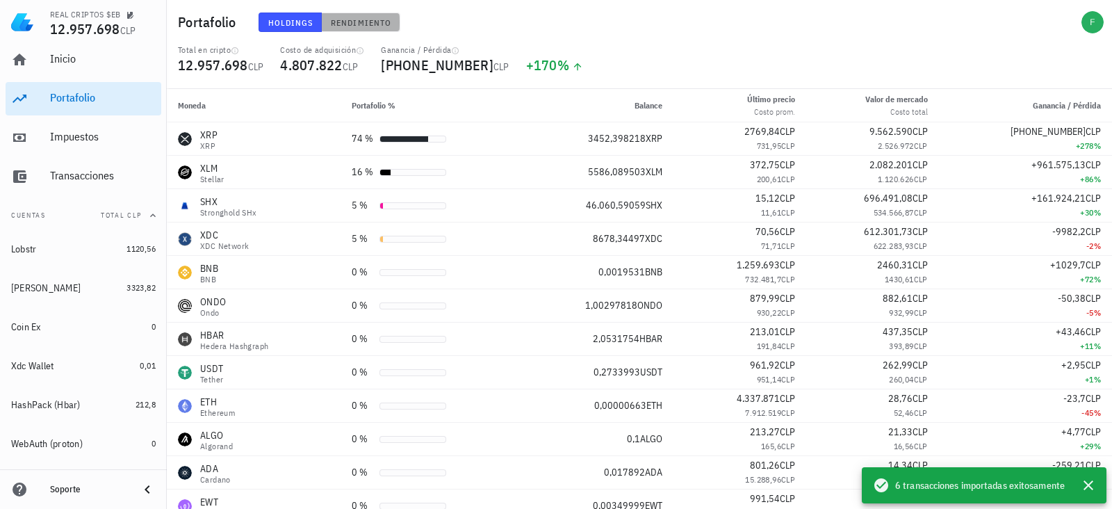
click at [344, 19] on span "Rendimiento" at bounding box center [360, 22] width 61 height 10
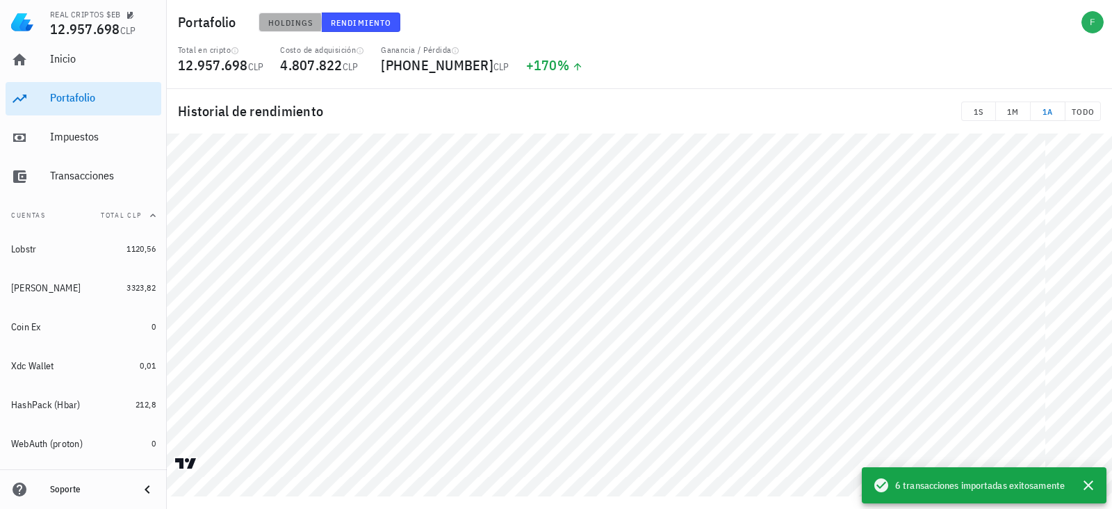
click at [295, 17] on span "Holdings" at bounding box center [291, 22] width 46 height 10
